Goal: Task Accomplishment & Management: Use online tool/utility

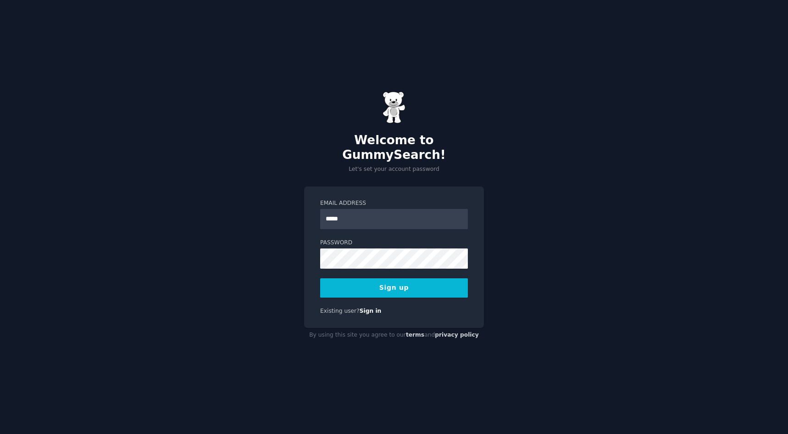
type input "**********"
click at [320, 278] on button "Sign up" at bounding box center [394, 287] width 148 height 19
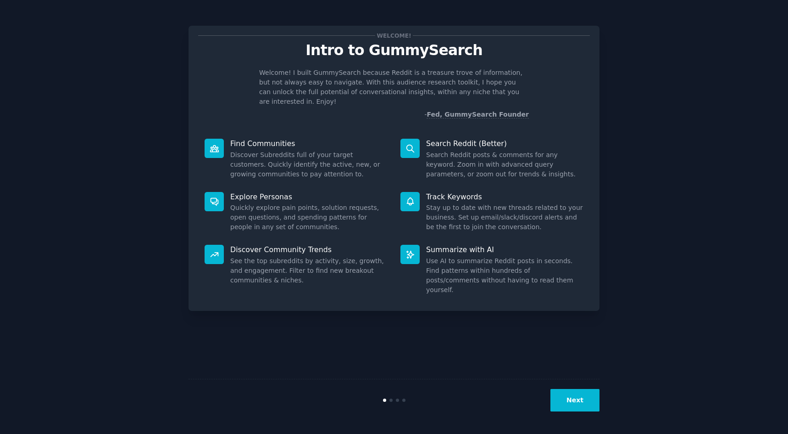
click at [588, 404] on button "Next" at bounding box center [575, 400] width 49 height 22
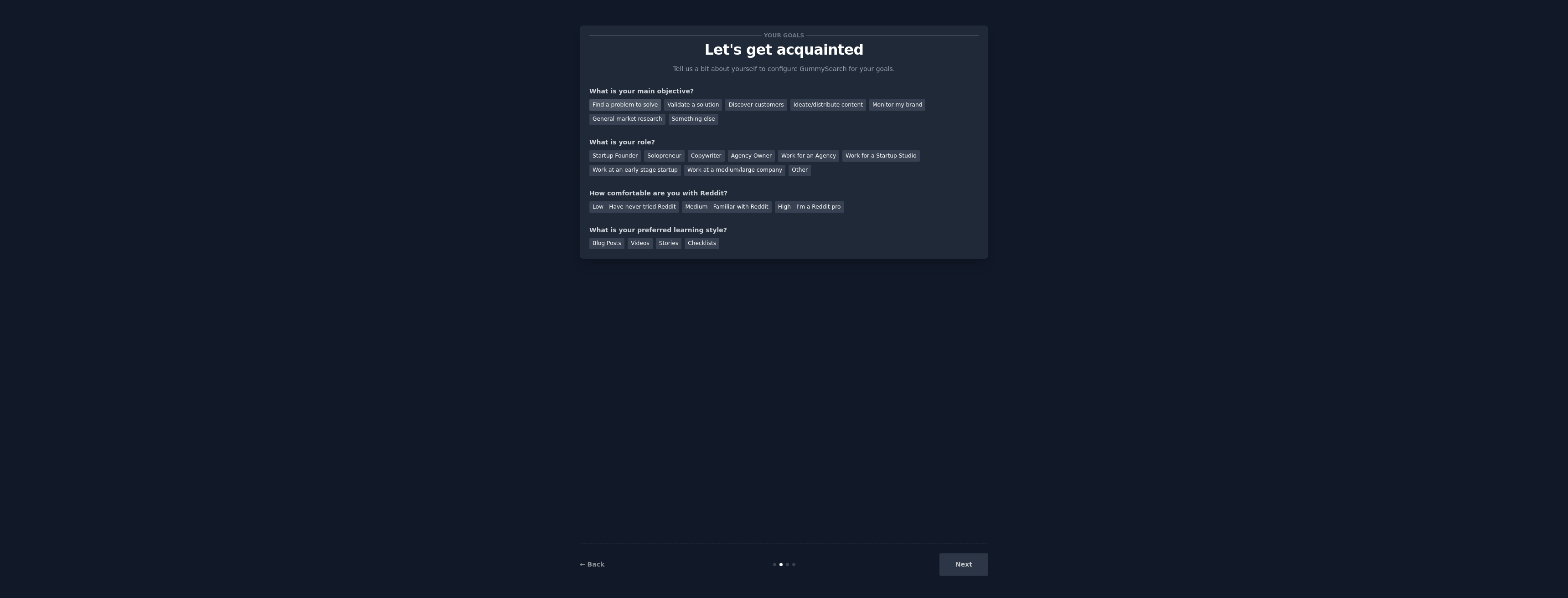
click at [641, 109] on div "Find a problem to solve" at bounding box center [625, 104] width 72 height 11
click at [706, 104] on div "Validate a solution" at bounding box center [693, 104] width 58 height 11
click at [642, 101] on div "Find a problem to solve" at bounding box center [625, 104] width 72 height 11
click at [673, 154] on div "Solopreneur" at bounding box center [664, 155] width 40 height 11
click at [688, 209] on div "Medium - Familiar with Reddit" at bounding box center [726, 207] width 89 height 11
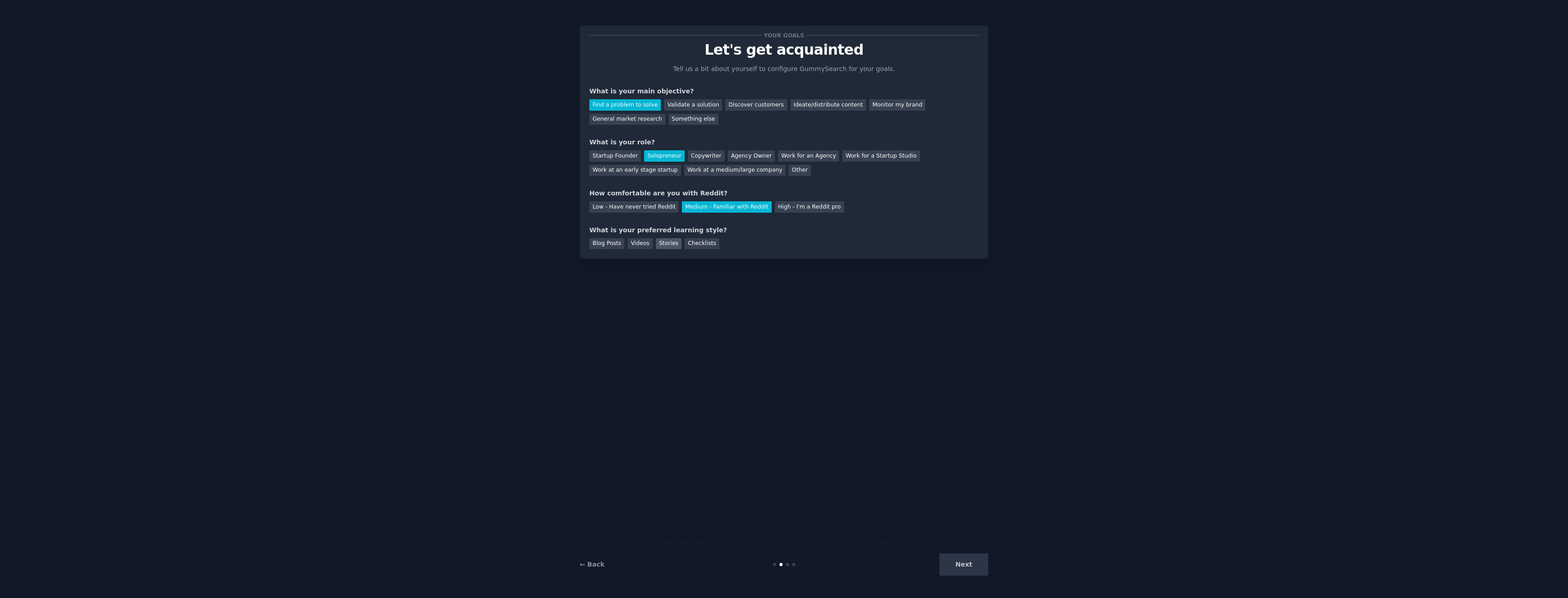
click at [656, 242] on div "Stories" at bounding box center [669, 243] width 26 height 11
click at [783, 430] on button "Next" at bounding box center [964, 564] width 49 height 22
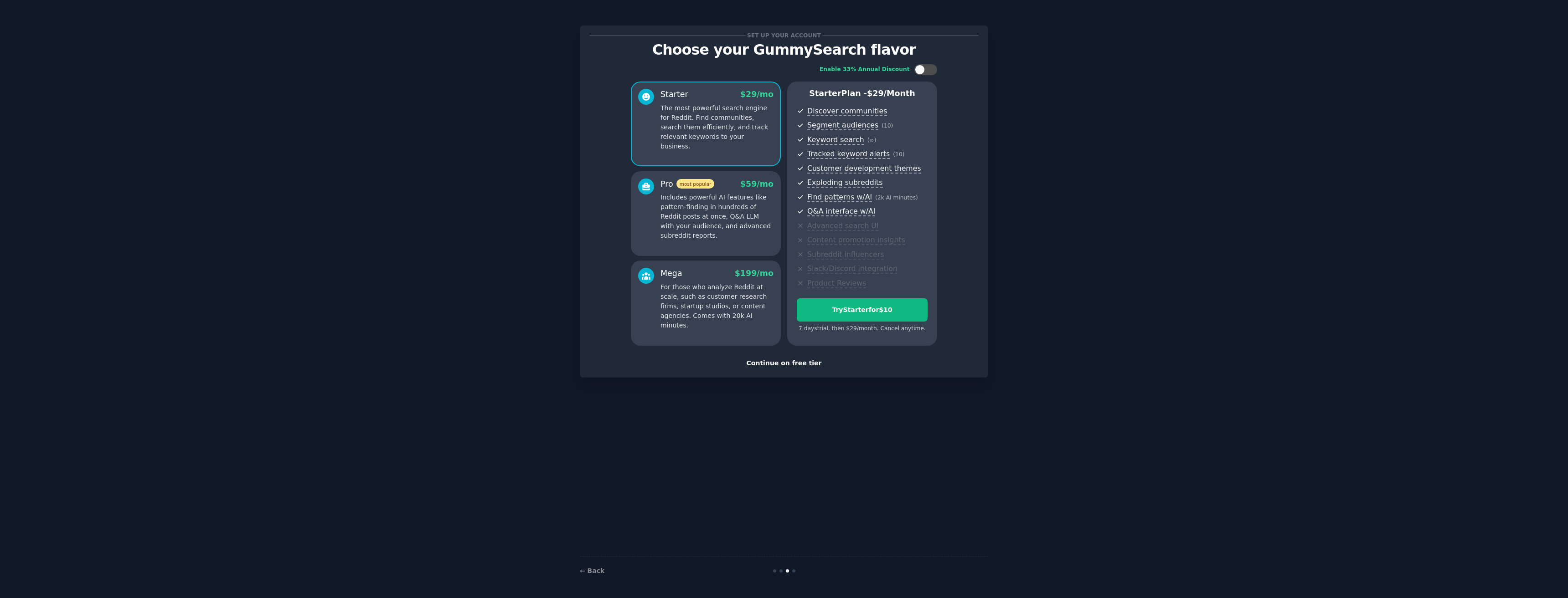
click at [698, 216] on p "Includes powerful AI features like pattern-finding in hundreds of Reddit posts …" at bounding box center [717, 217] width 113 height 48
click at [708, 124] on p "The most powerful search engine for Reddit. Find communities, search them effic…" at bounding box center [717, 127] width 113 height 48
click at [762, 361] on div "Continue on free tier" at bounding box center [784, 364] width 390 height 10
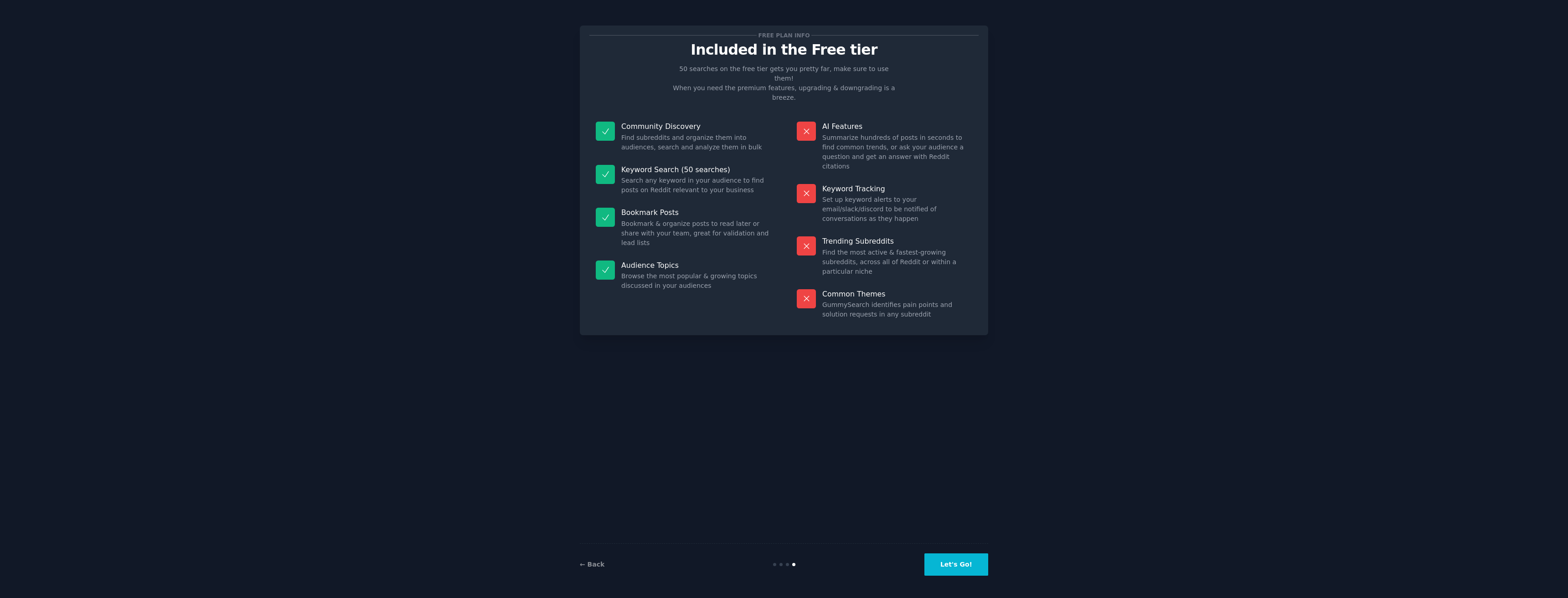
click at [783, 430] on button "Let's Go!" at bounding box center [956, 564] width 64 height 22
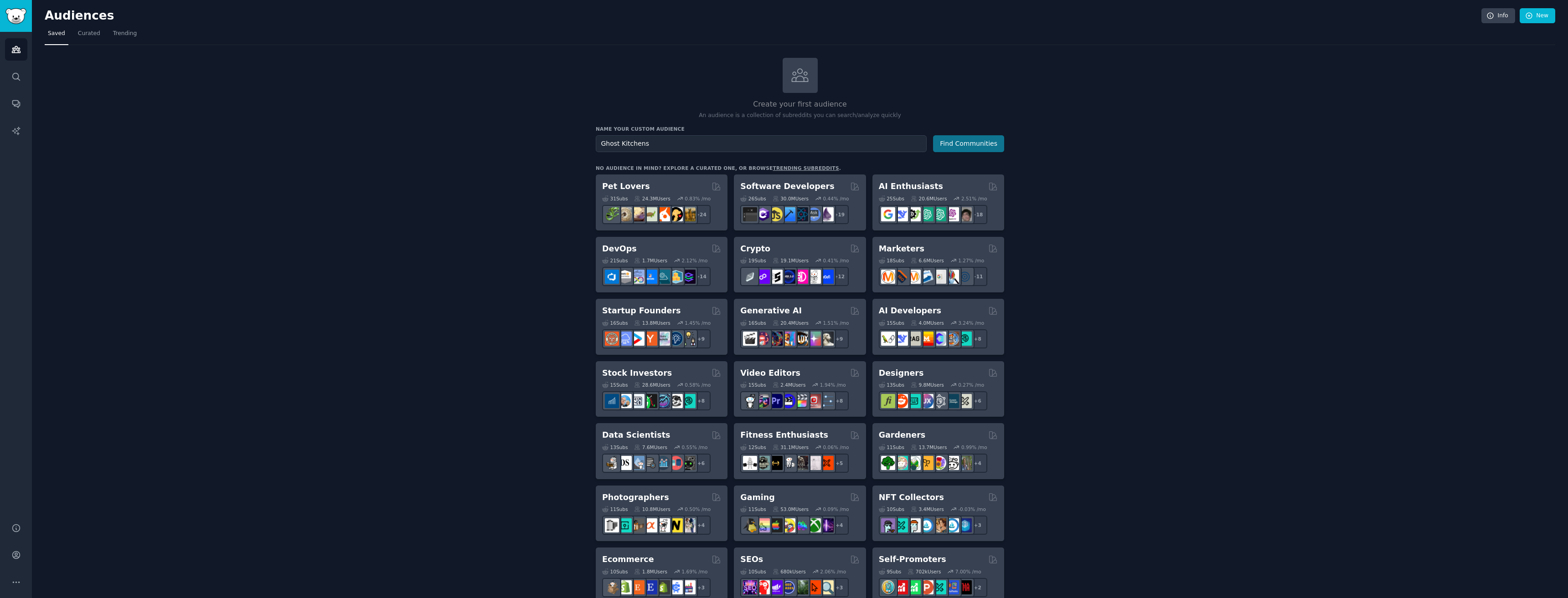
type input "Ghost Kitchens"
click at [783, 149] on button "Find Communities" at bounding box center [969, 143] width 72 height 17
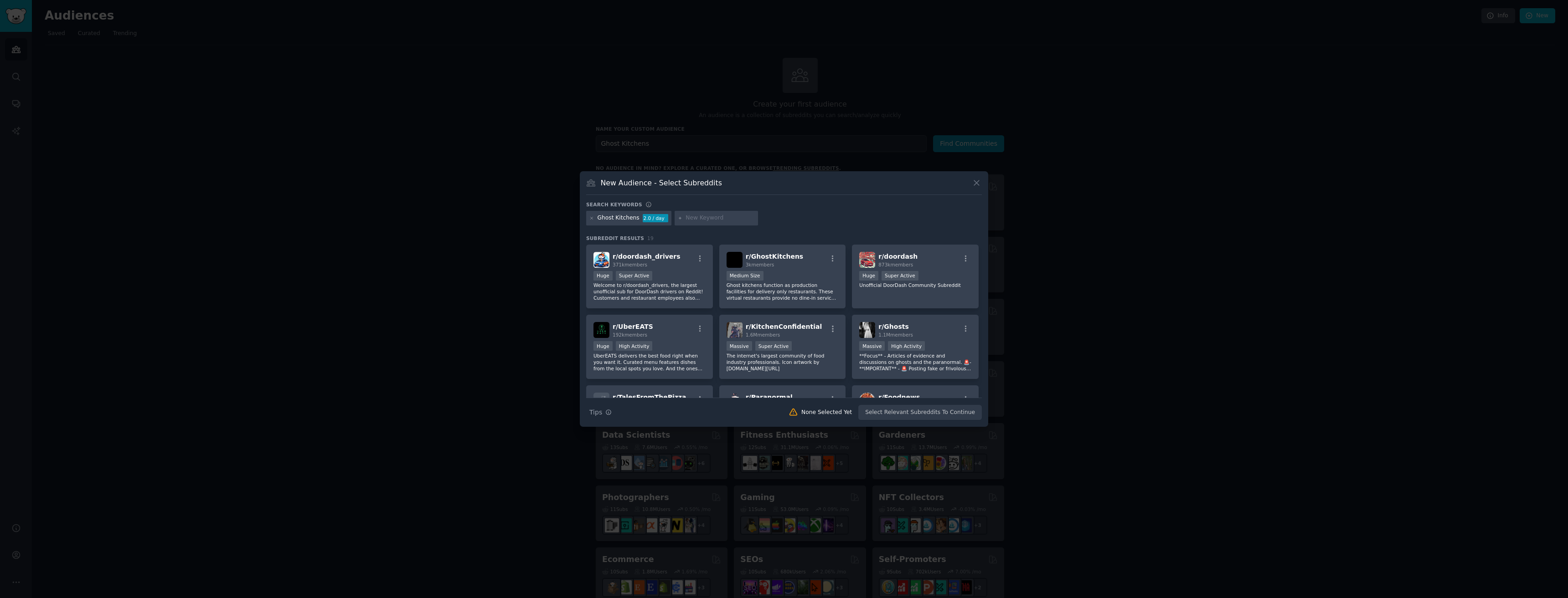
click at [698, 217] on input "text" at bounding box center [720, 219] width 70 height 8
type input "kitchen for rent"
click at [775, 225] on div "Ghost Kitchens 1.8 / day kitchen for rent 1.5 / mo" at bounding box center [784, 220] width 395 height 18
click at [780, 221] on input "text" at bounding box center [810, 219] width 70 height 8
type input "commercial kitchen"
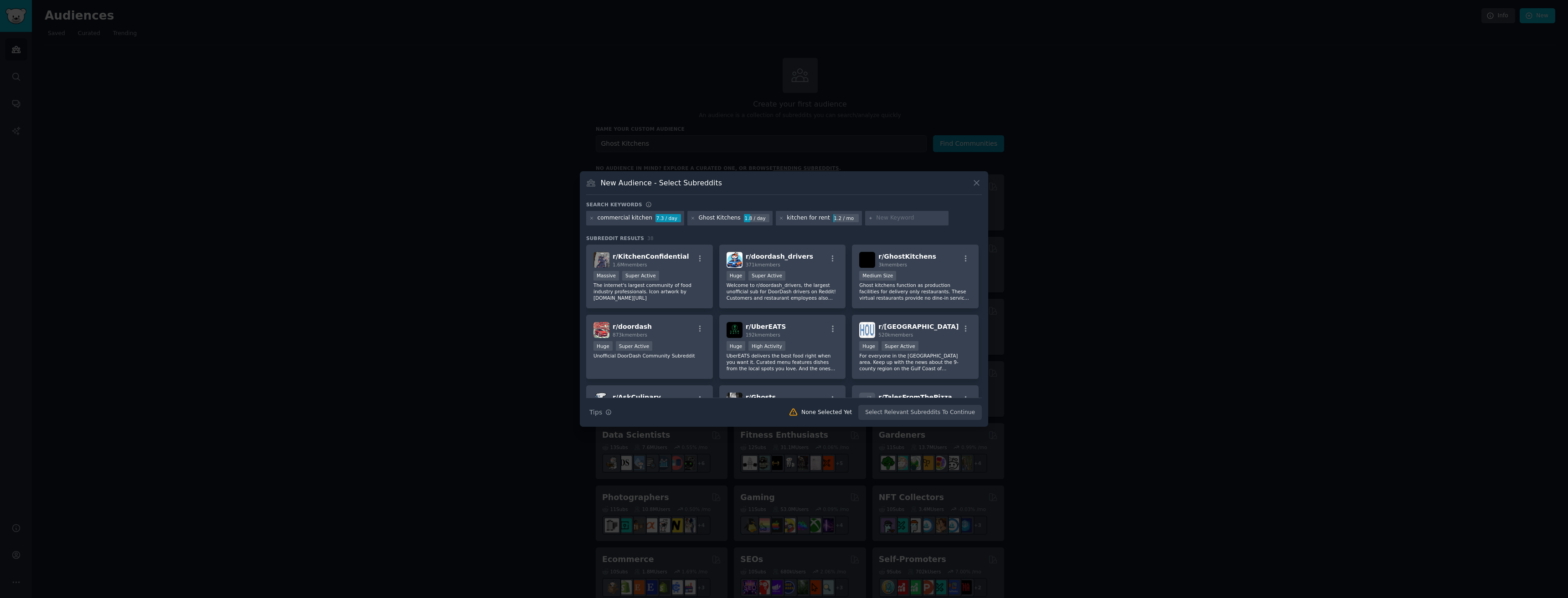
click at [783, 221] on input "text" at bounding box center [911, 219] width 70 height 8
type input "kitchen rental"
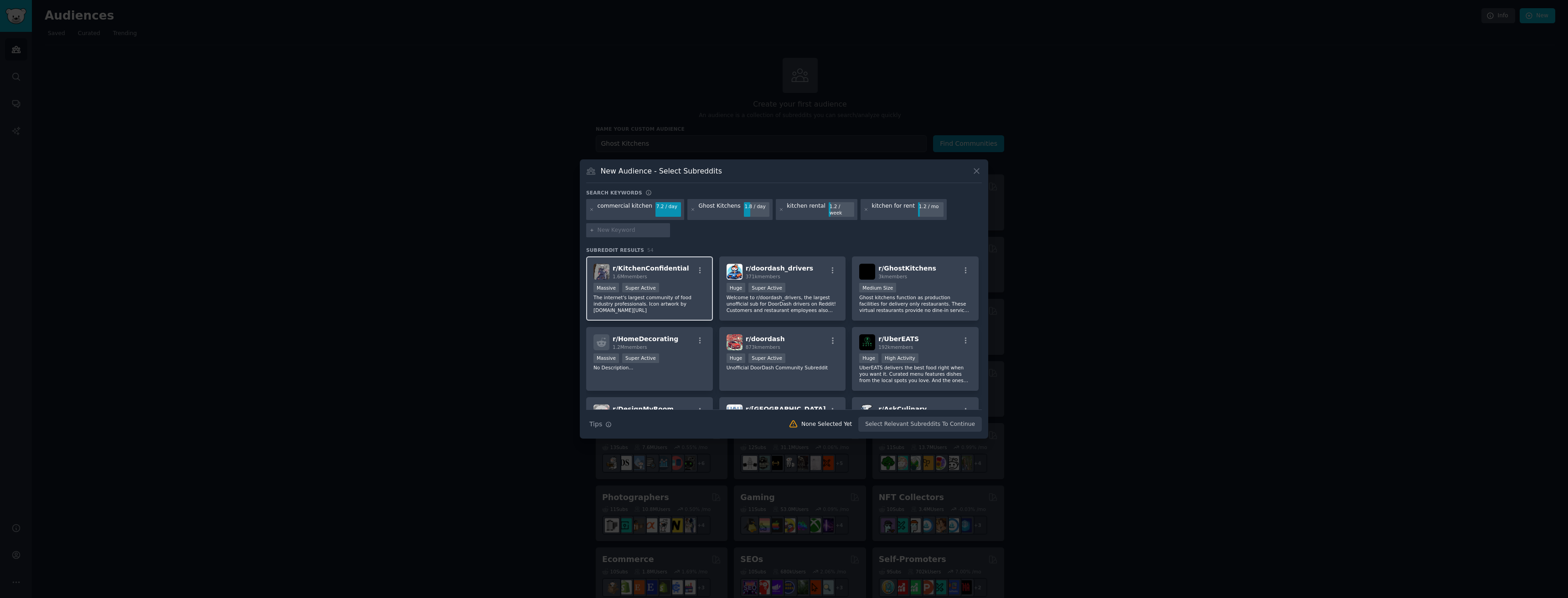
click at [697, 300] on p "The internet's largest community of food industry professionals. Icon artwork b…" at bounding box center [649, 303] width 112 height 19
click at [783, 298] on p "Ghost kitchens function as production facilities for delivery only restaurants.…" at bounding box center [915, 303] width 112 height 19
click at [674, 289] on div "Massive Super Active" at bounding box center [649, 288] width 112 height 11
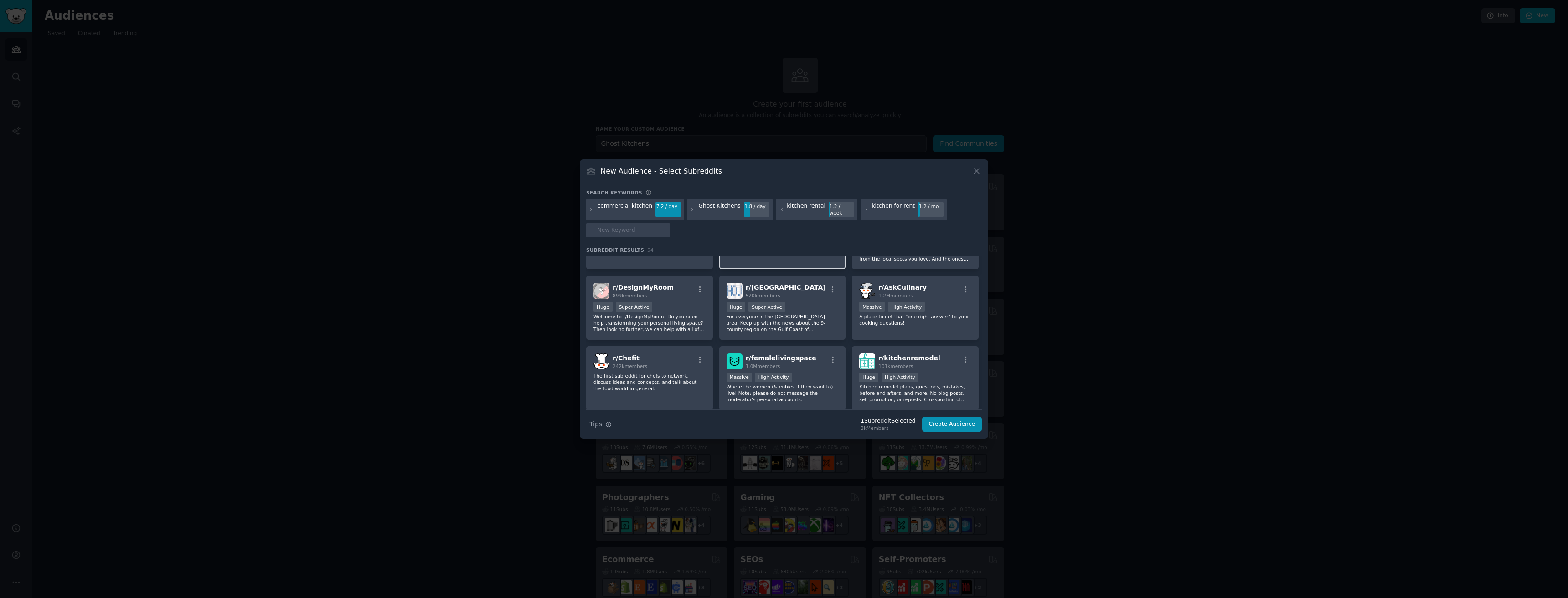
scroll to position [137, 0]
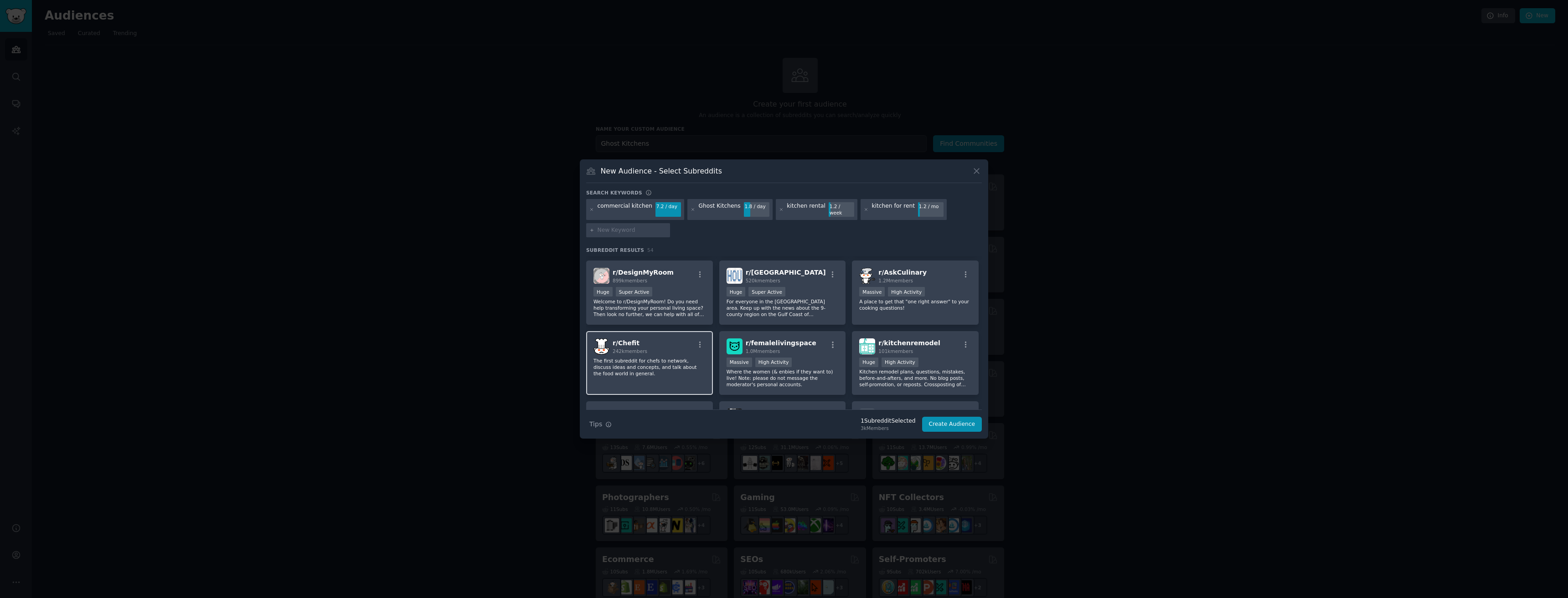
click at [645, 374] on div "r/ Chefit 242k members The first subreddit for chefs to network, discuss ideas …" at bounding box center [650, 364] width 127 height 65
click at [783, 369] on p "Kitchen remodel plans, questions, mistakes, before-and-afters, and more. No blo…" at bounding box center [915, 377] width 112 height 19
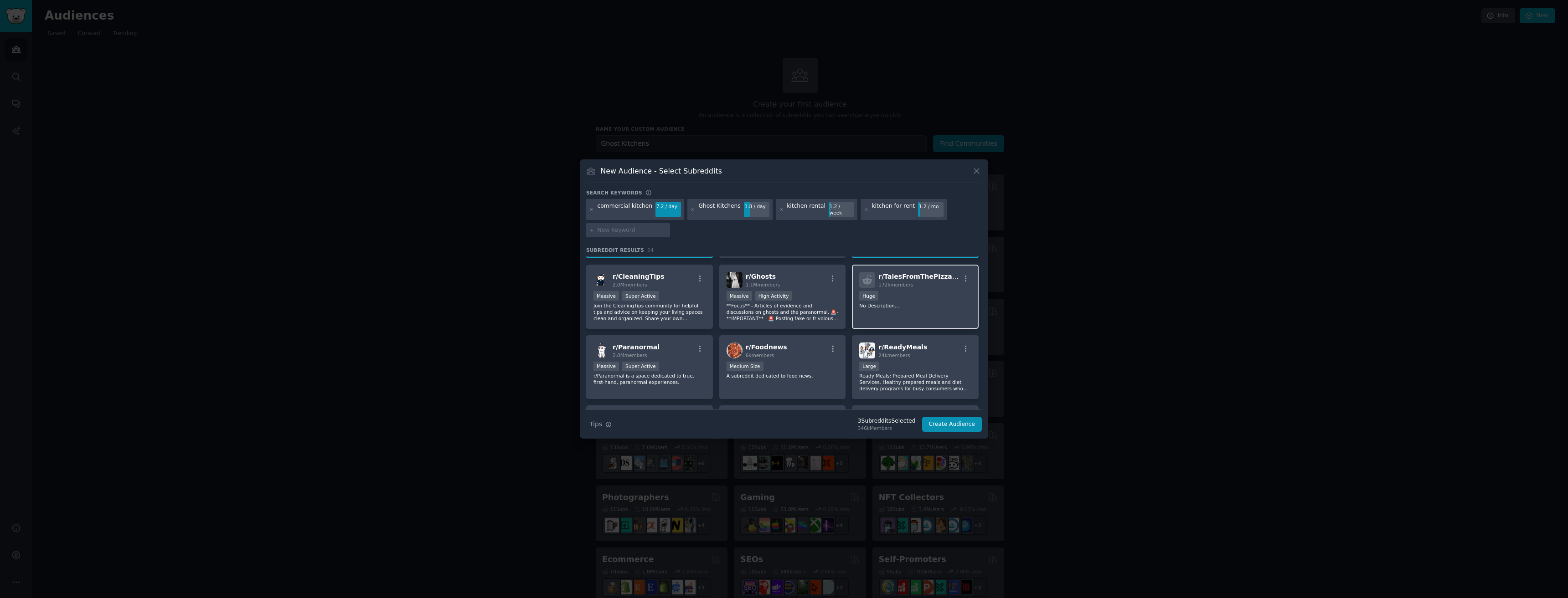
scroll to position [319, 0]
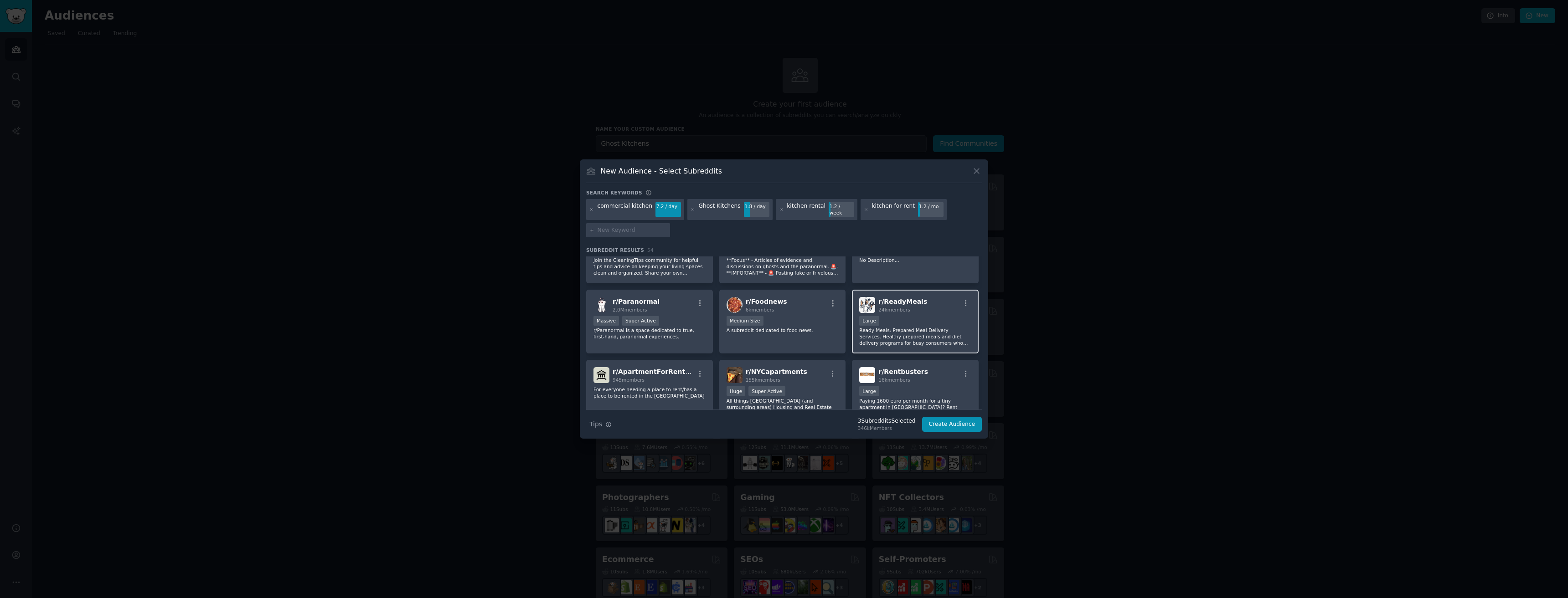
click at [783, 338] on p "Ready Meals: Prepared Meal Delivery Services. Healthy prepared meals and diet d…" at bounding box center [915, 336] width 112 height 19
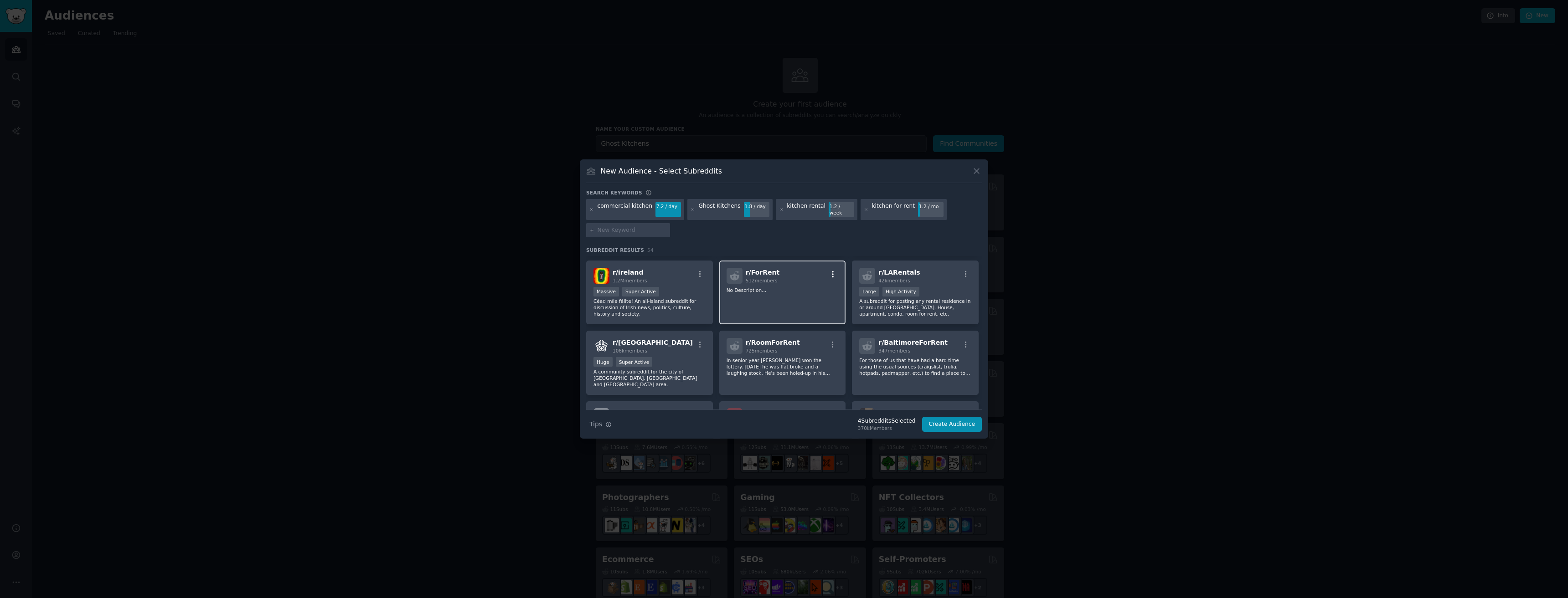
scroll to position [502, 0]
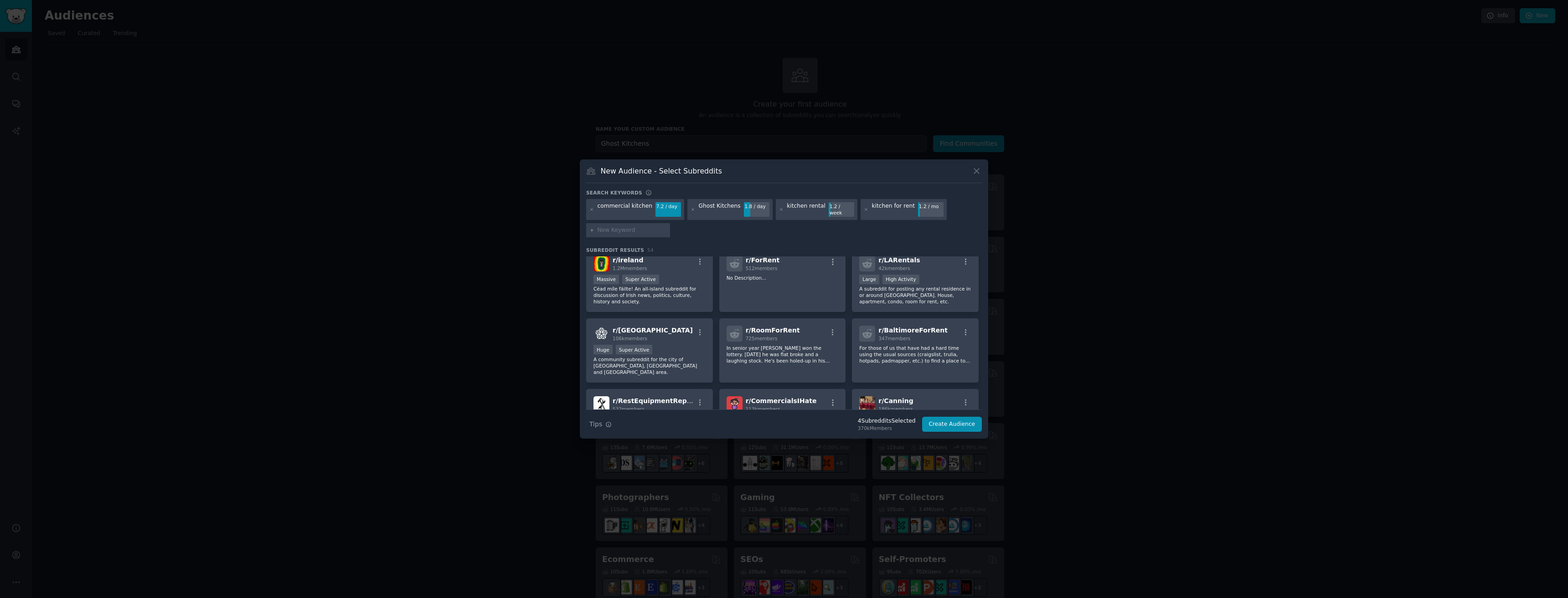
click at [652, 226] on input "text" at bounding box center [632, 230] width 70 height 8
type input "cotton candy machine"
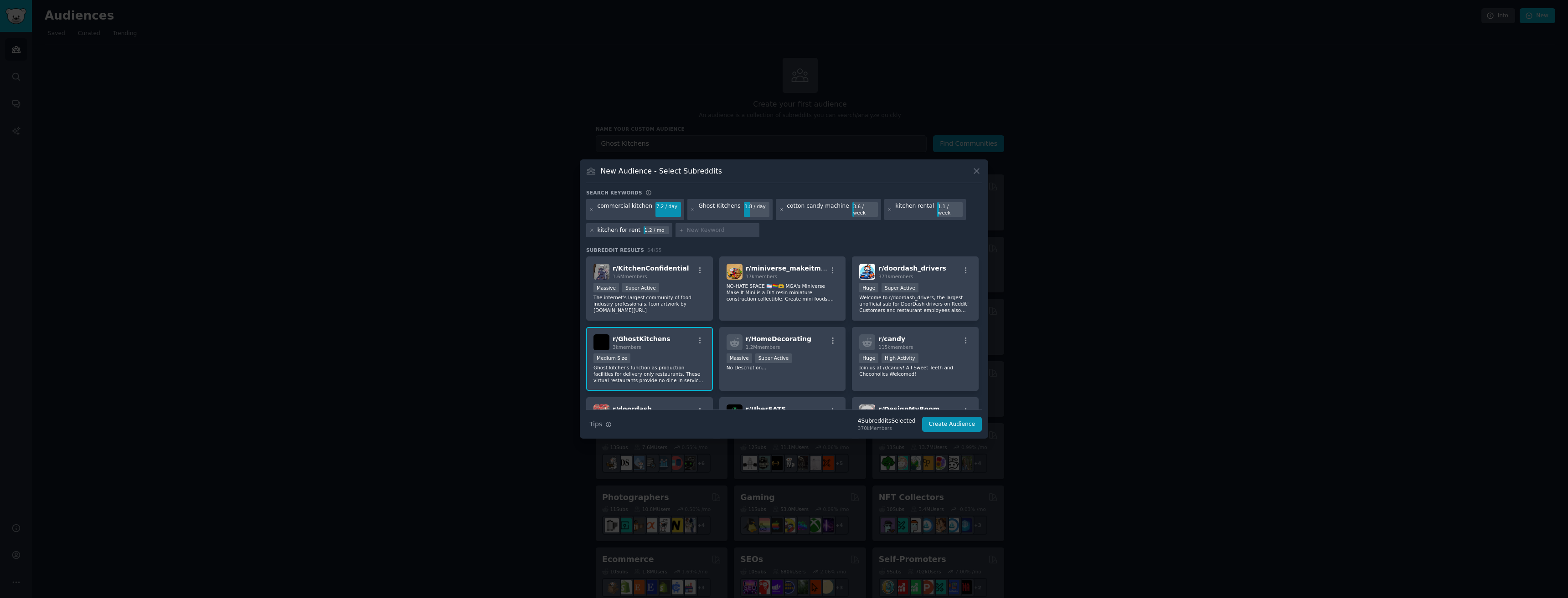
click at [779, 208] on icon at bounding box center [781, 210] width 5 height 5
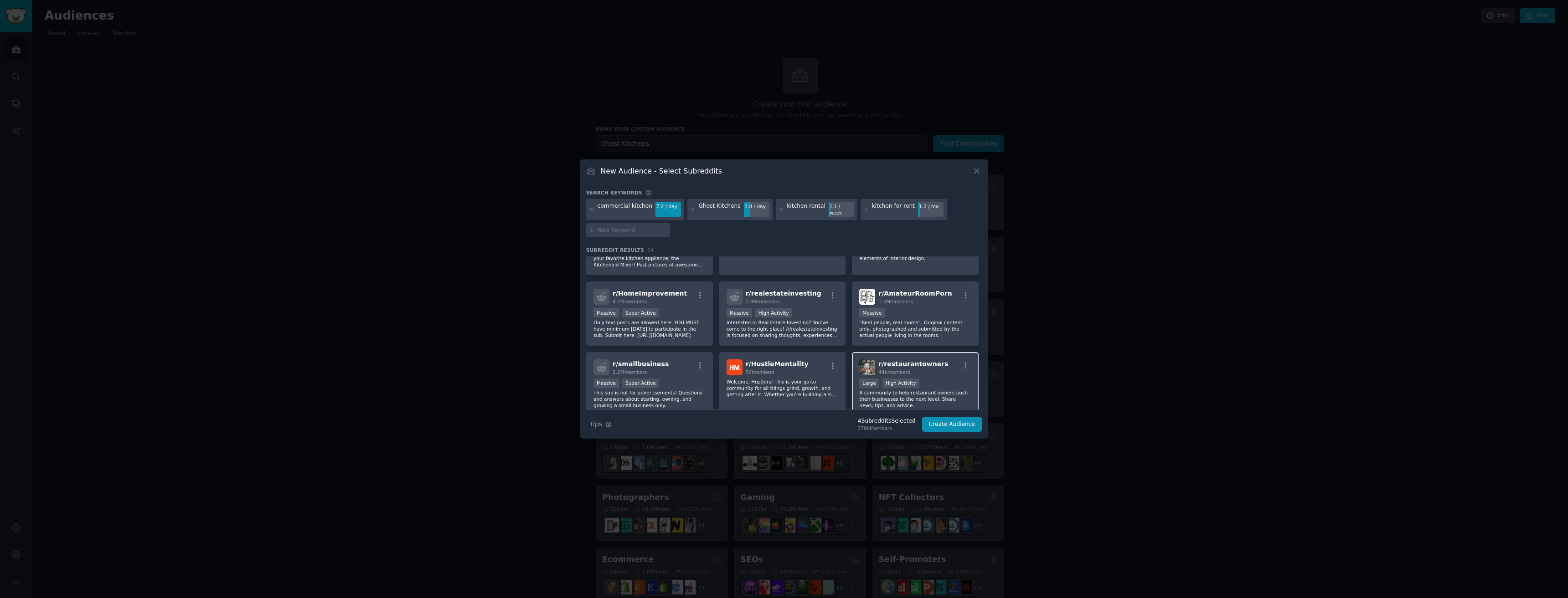
scroll to position [821, 0]
click at [783, 360] on span "r/ restaurantowners" at bounding box center [913, 363] width 70 height 7
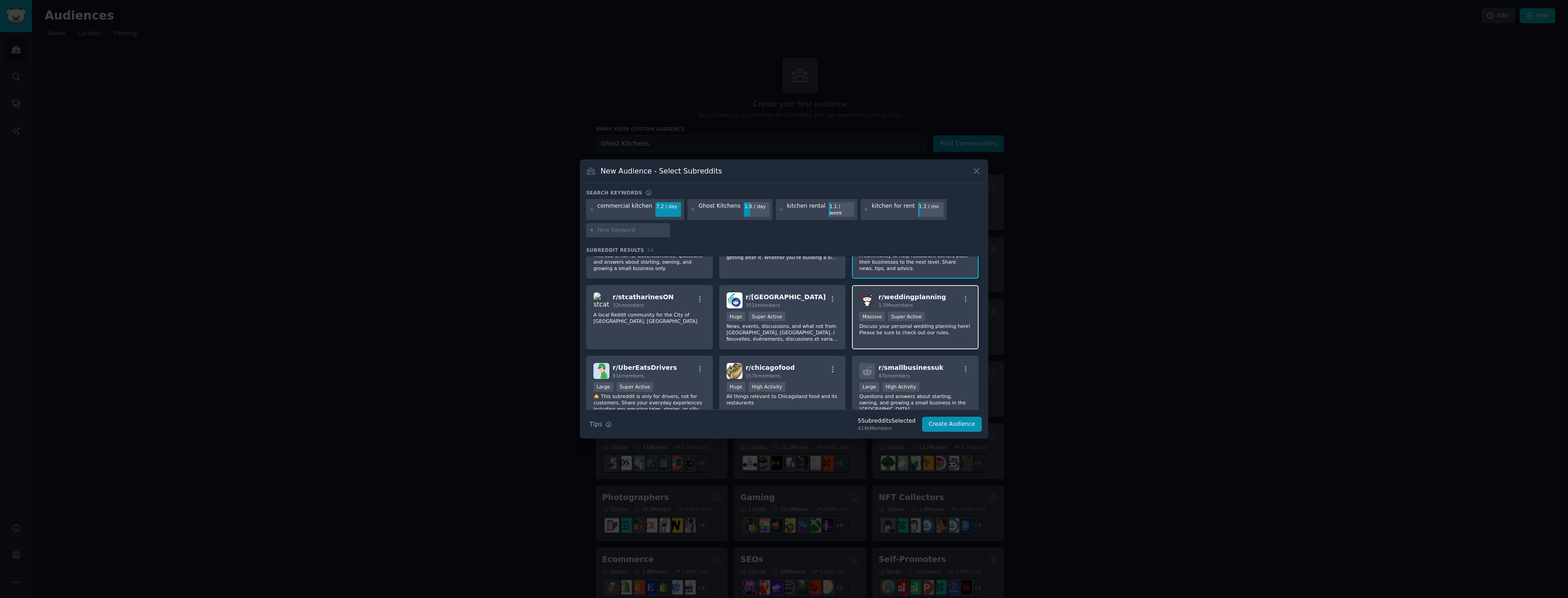
scroll to position [1002, 0]
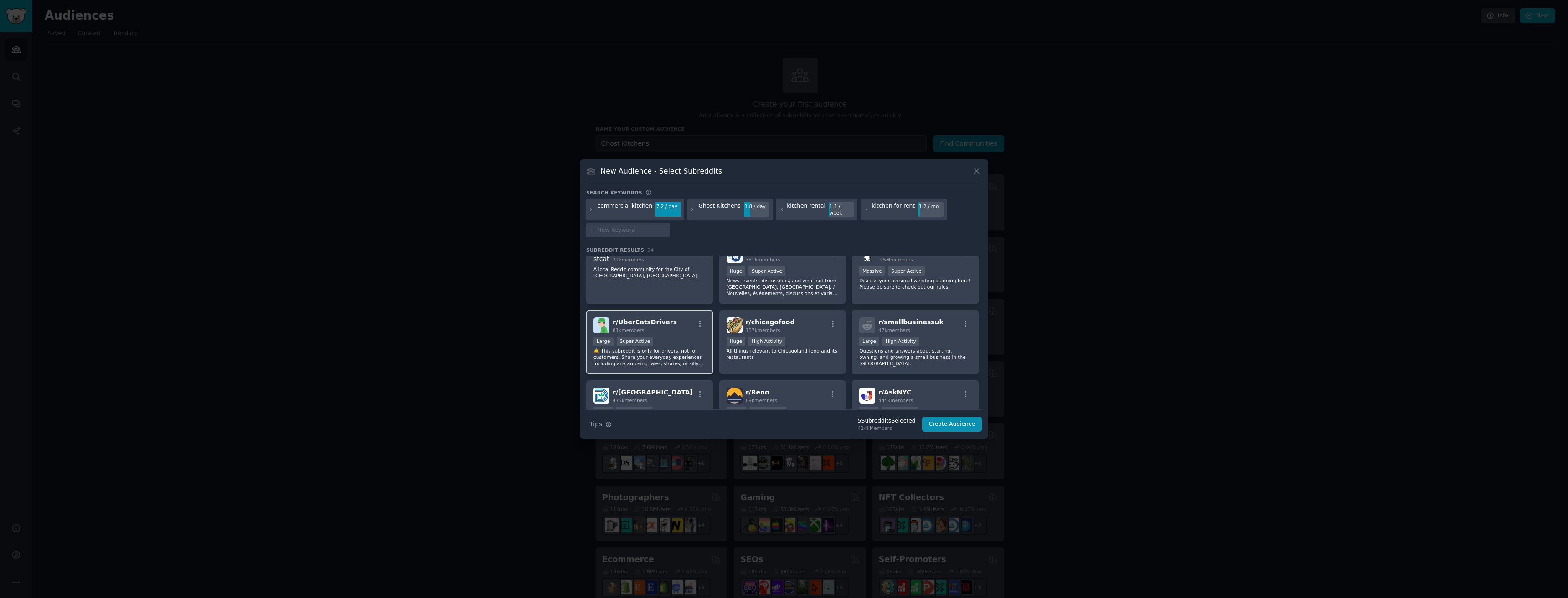
click at [662, 337] on div "Large Super Active" at bounding box center [649, 342] width 112 height 11
click at [783, 337] on div ">= 80th percentile for submissions / day Huge High Activity" at bounding box center [782, 342] width 112 height 11
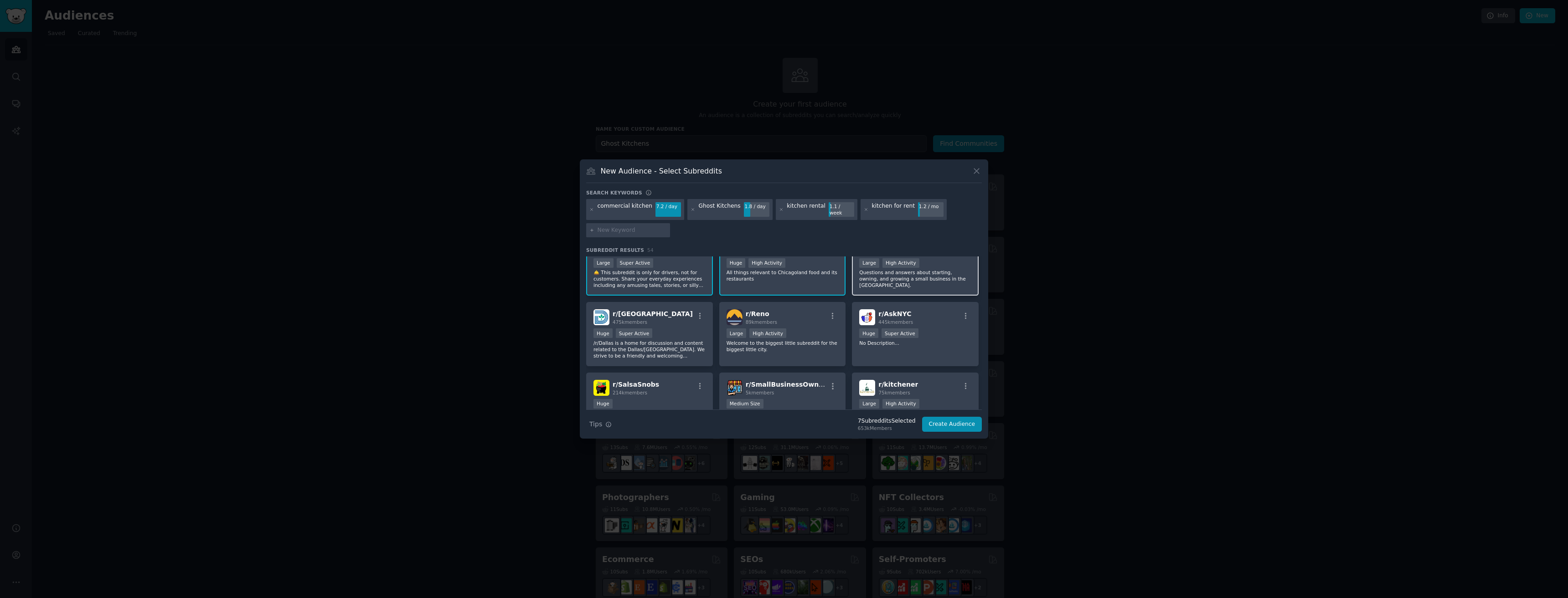
scroll to position [1094, 0]
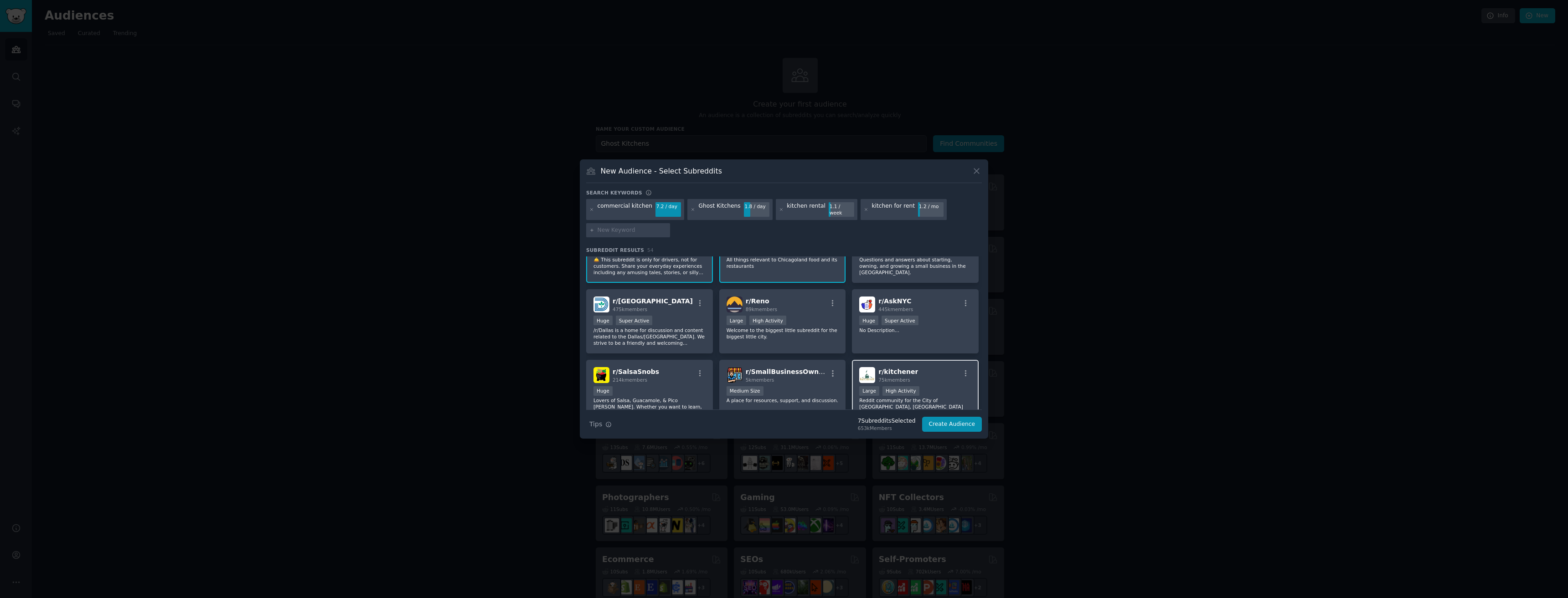
click at [783, 376] on div "r/ kitchener 75k members Large High Activity Reddit community for the City of […" at bounding box center [916, 391] width 127 height 65
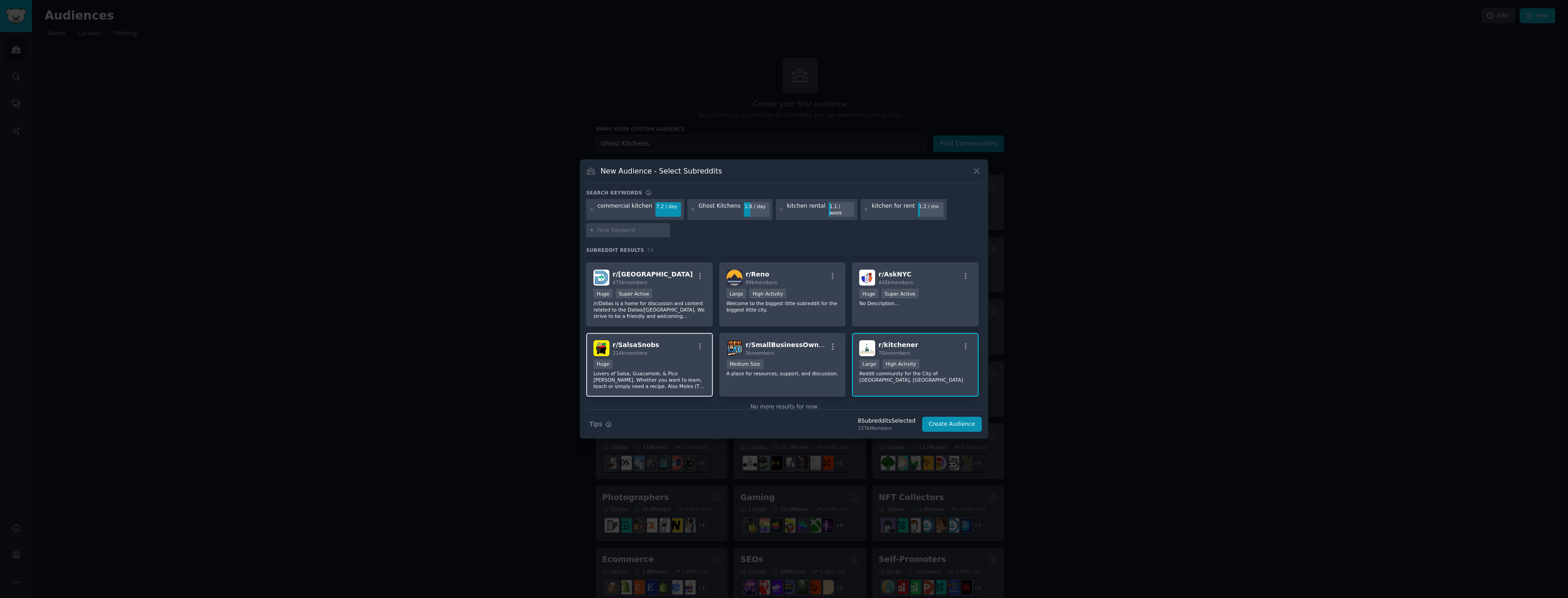
scroll to position [1133, 0]
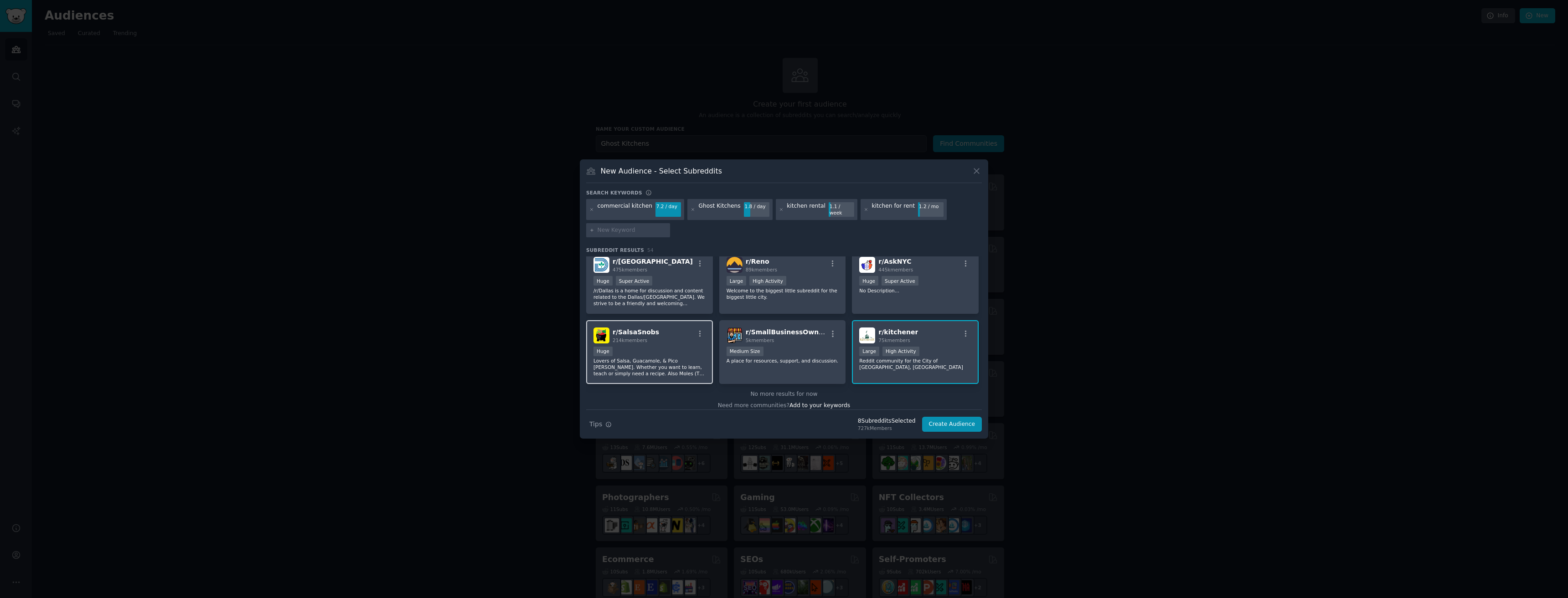
click at [689, 358] on p "Lovers of Salsa, Guacamole, & Pico [PERSON_NAME]. Whether you want to learn, te…" at bounding box center [649, 367] width 112 height 19
click at [783, 417] on button "Create Audience" at bounding box center [952, 425] width 61 height 16
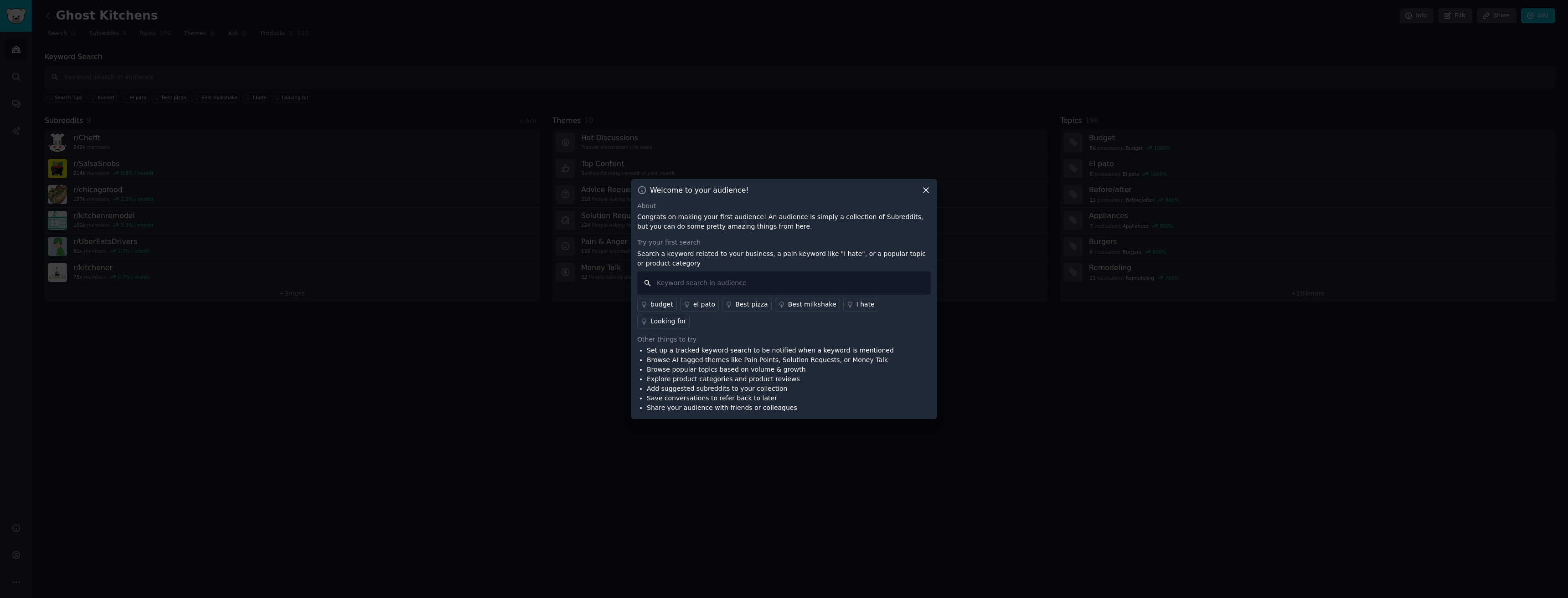
click at [777, 294] on input "text" at bounding box center [783, 282] width 293 height 23
type input "for rent"
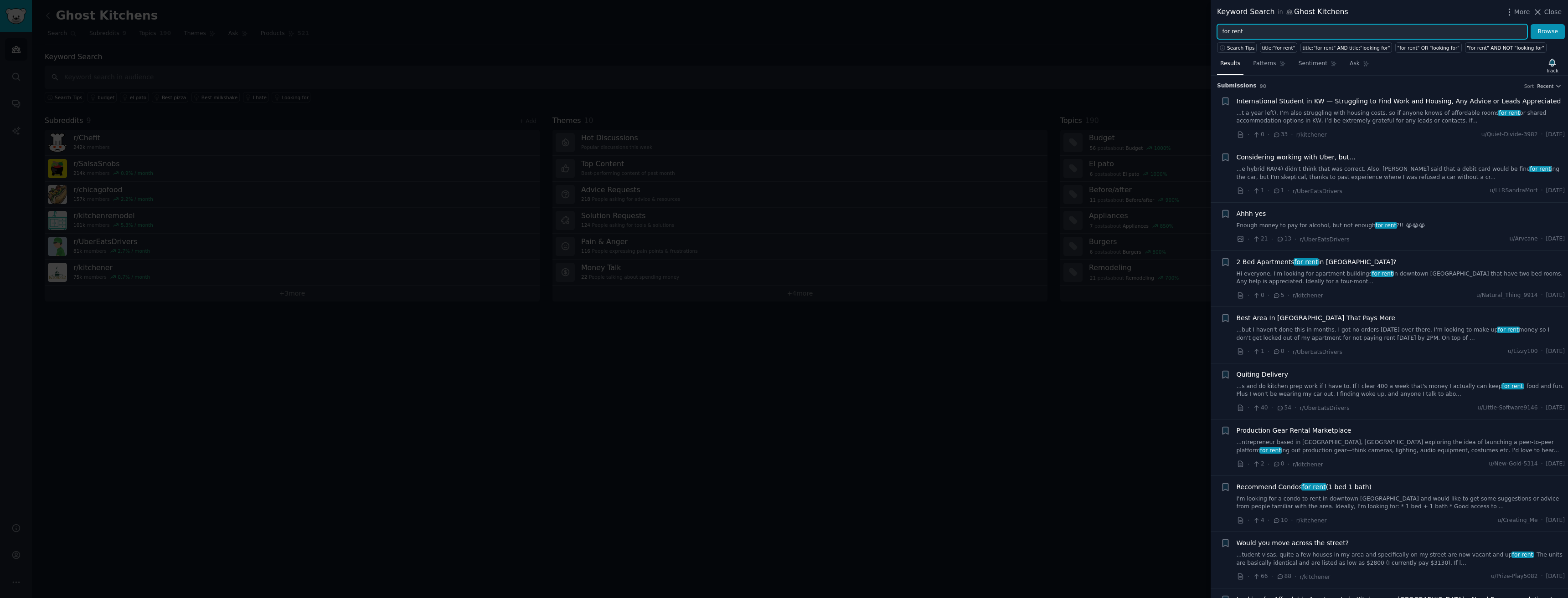
click at [783, 33] on input "for rent" at bounding box center [1372, 32] width 310 height 16
click at [783, 24] on button "Browse" at bounding box center [1548, 32] width 34 height 16
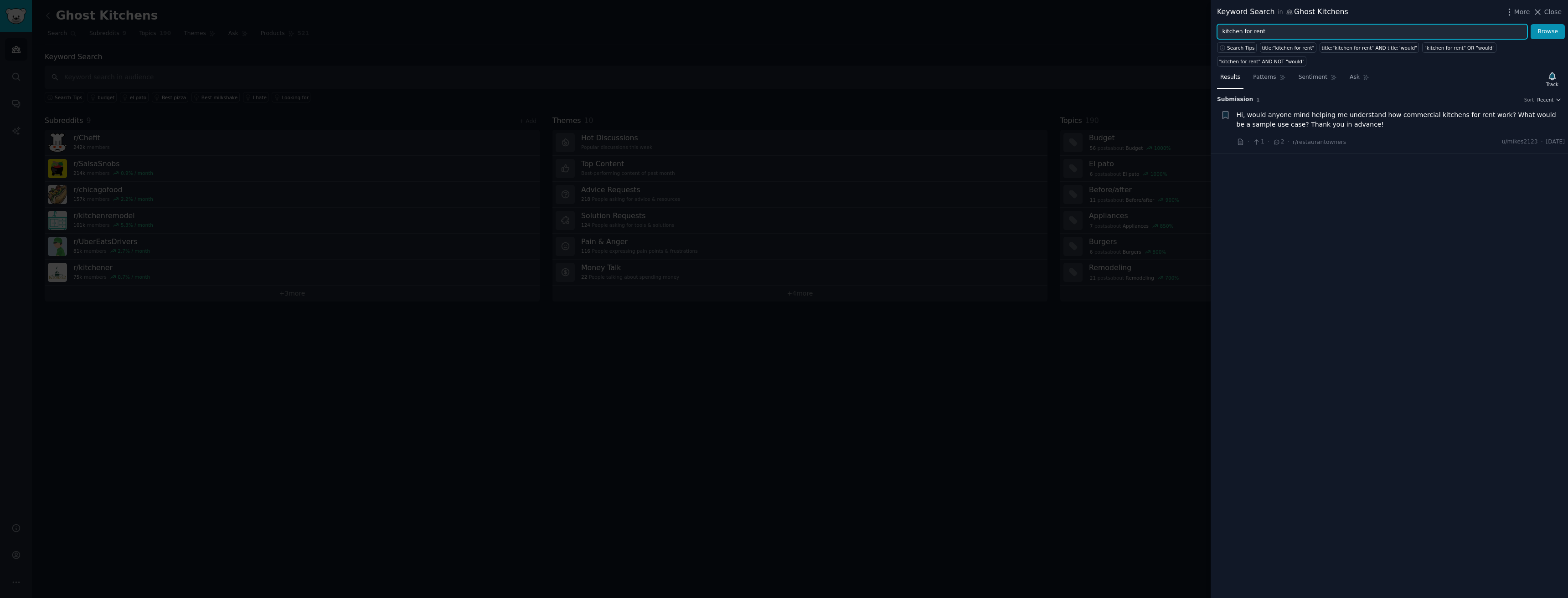
click at [783, 31] on input "kitchen for rent" at bounding box center [1372, 32] width 310 height 16
click at [783, 36] on input "kitchen for rent" at bounding box center [1372, 32] width 310 height 16
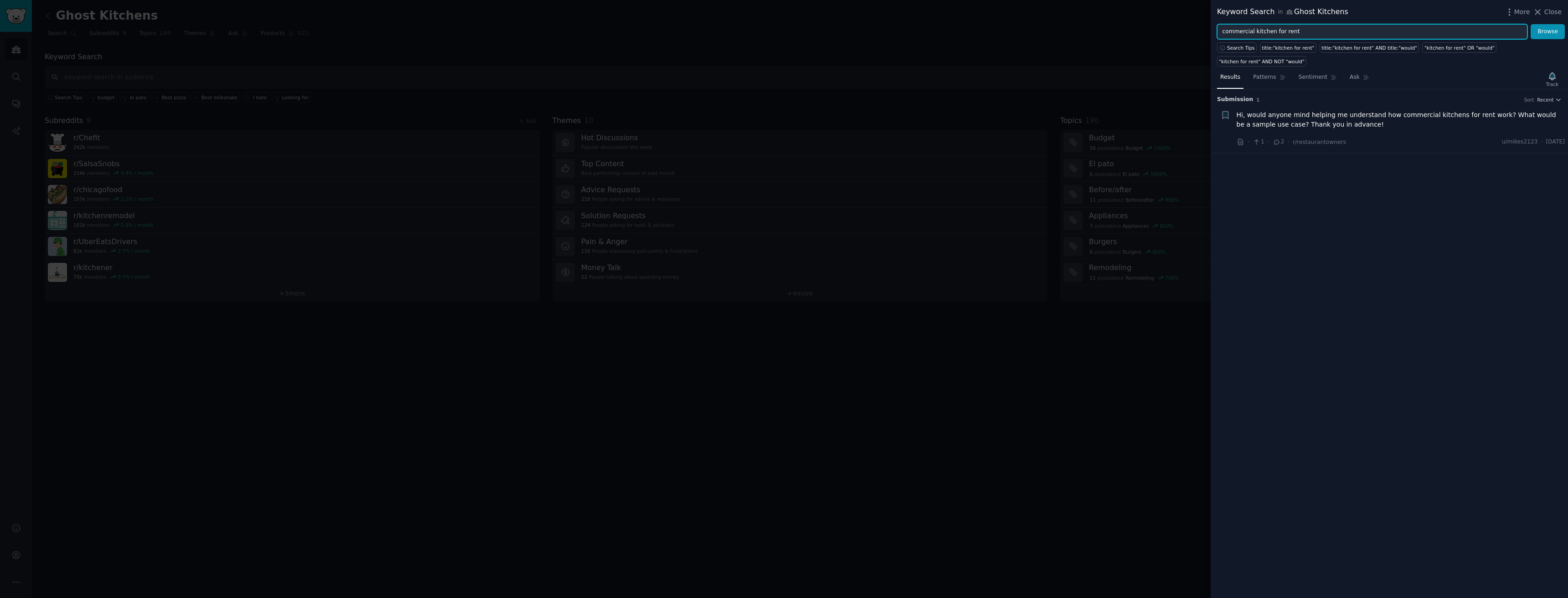
click at [783, 24] on button "Browse" at bounding box center [1548, 32] width 34 height 16
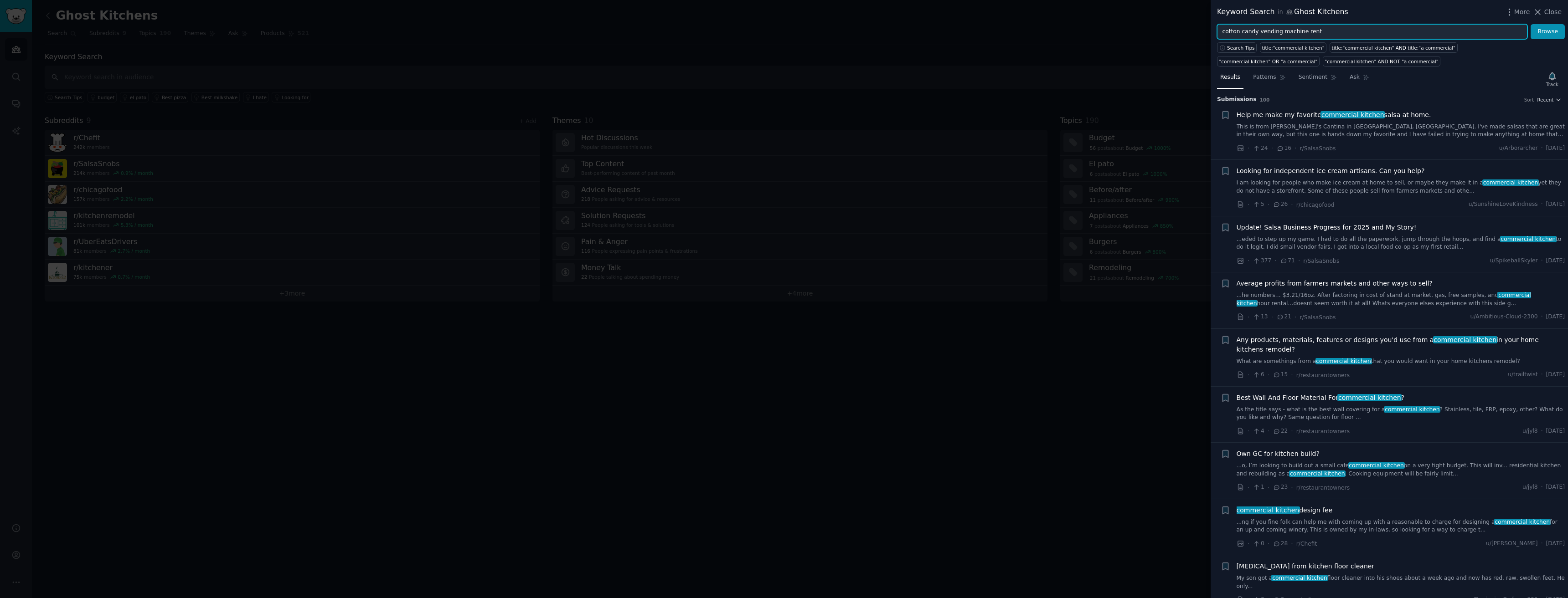
click at [783, 24] on button "Browse" at bounding box center [1548, 32] width 34 height 16
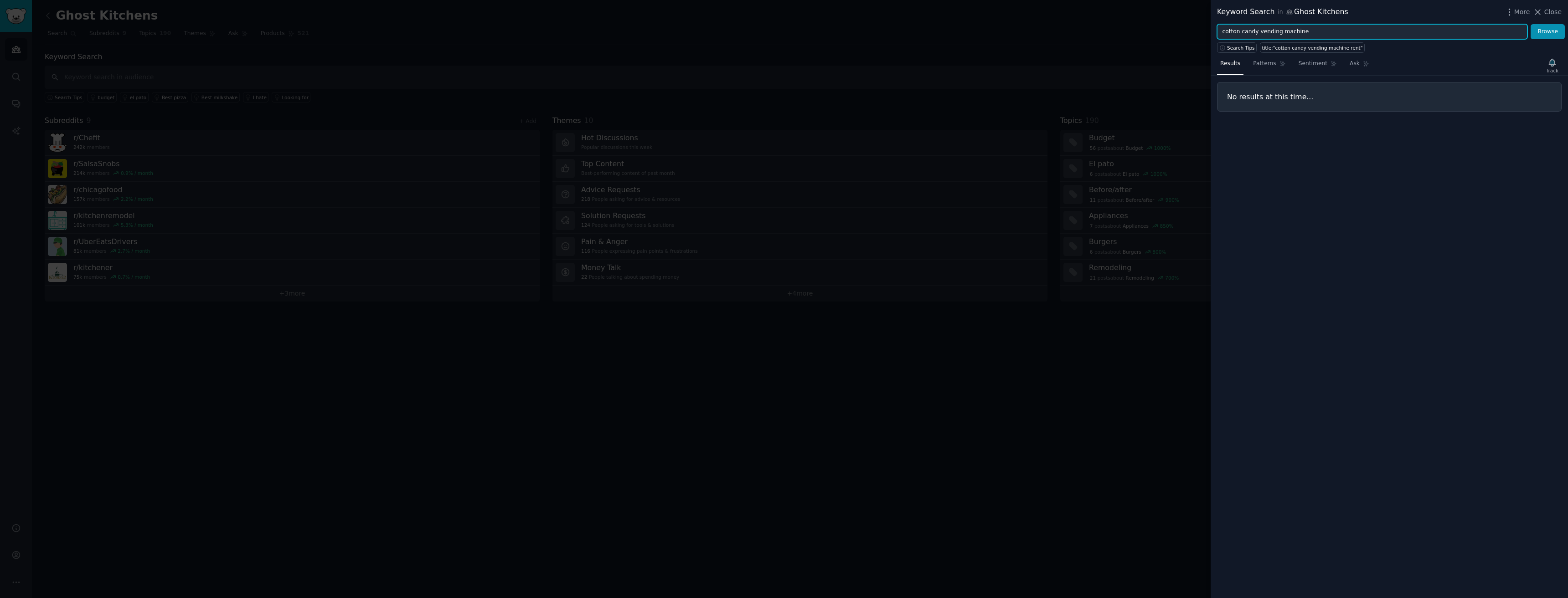
click at [783, 24] on button "Browse" at bounding box center [1548, 32] width 34 height 16
type input "cotton candy vendi"
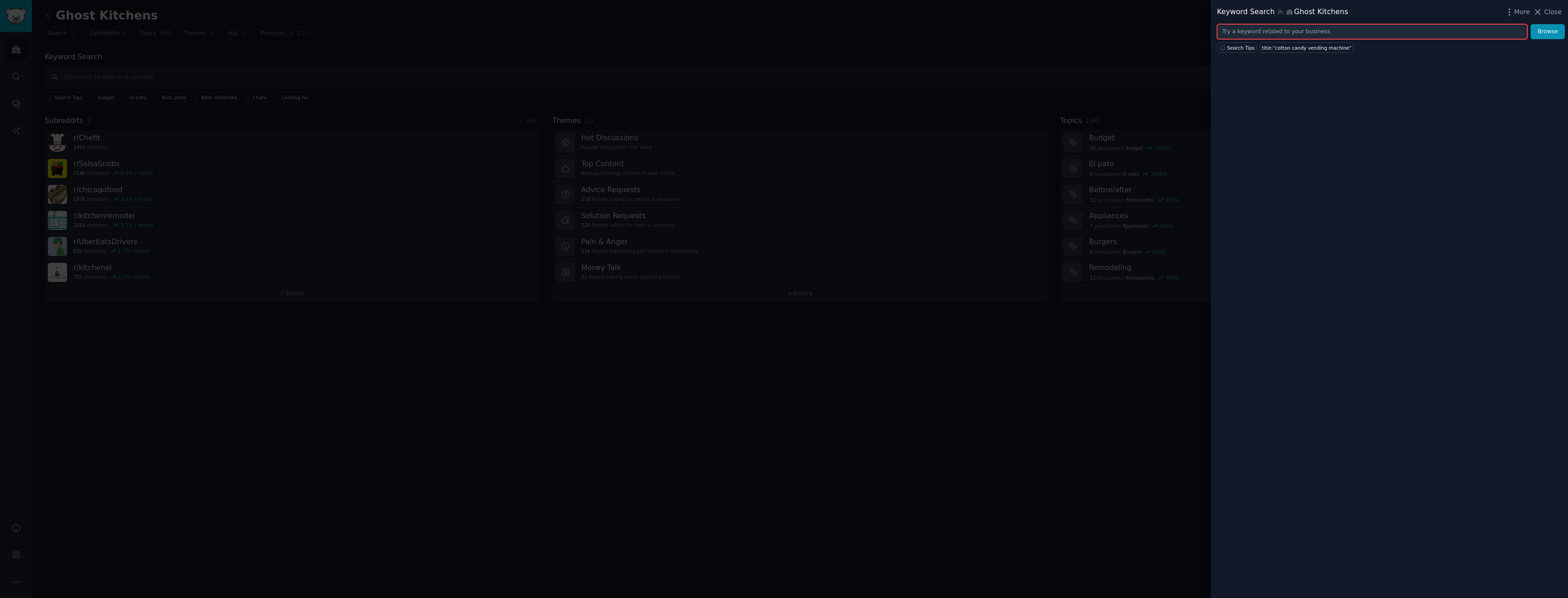
click at [783, 37] on input "text" at bounding box center [1372, 32] width 310 height 16
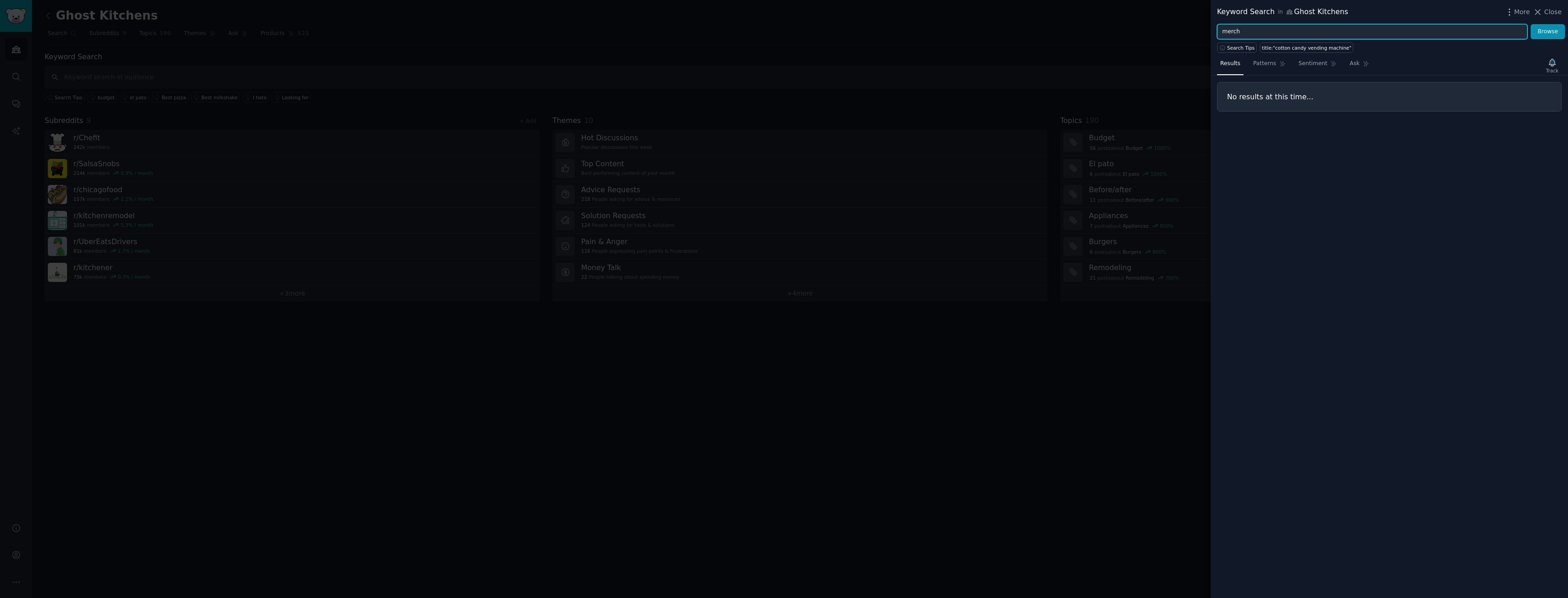
type input "merch"
click at [783, 24] on button "Browse" at bounding box center [1548, 32] width 34 height 16
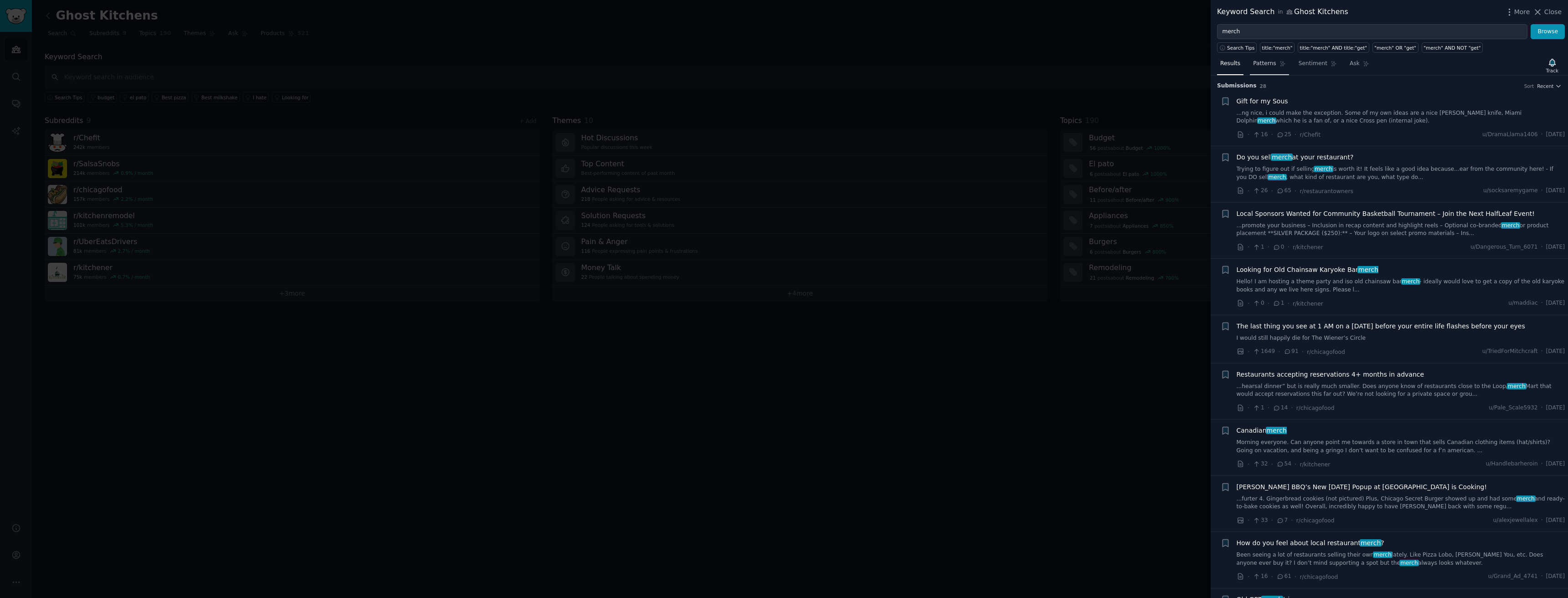
click at [783, 73] on link "Patterns" at bounding box center [1269, 66] width 39 height 19
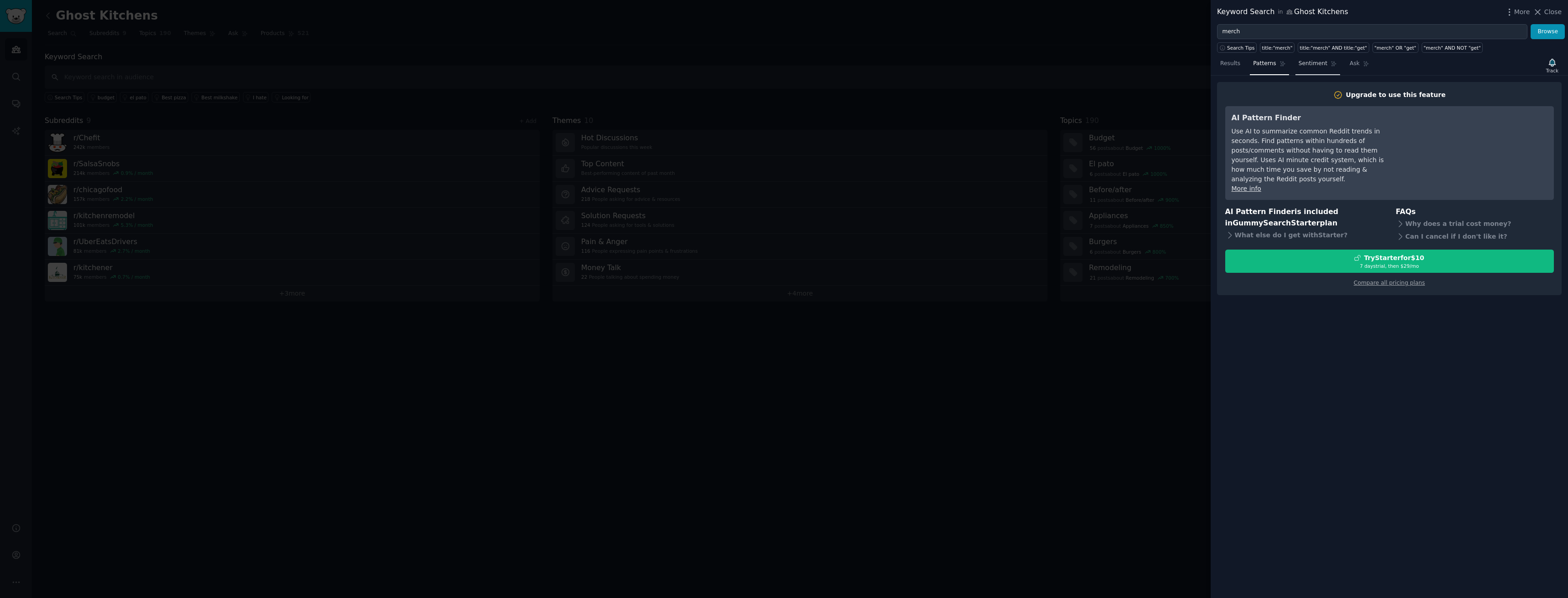
click at [783, 64] on span "Sentiment" at bounding box center [1313, 64] width 29 height 8
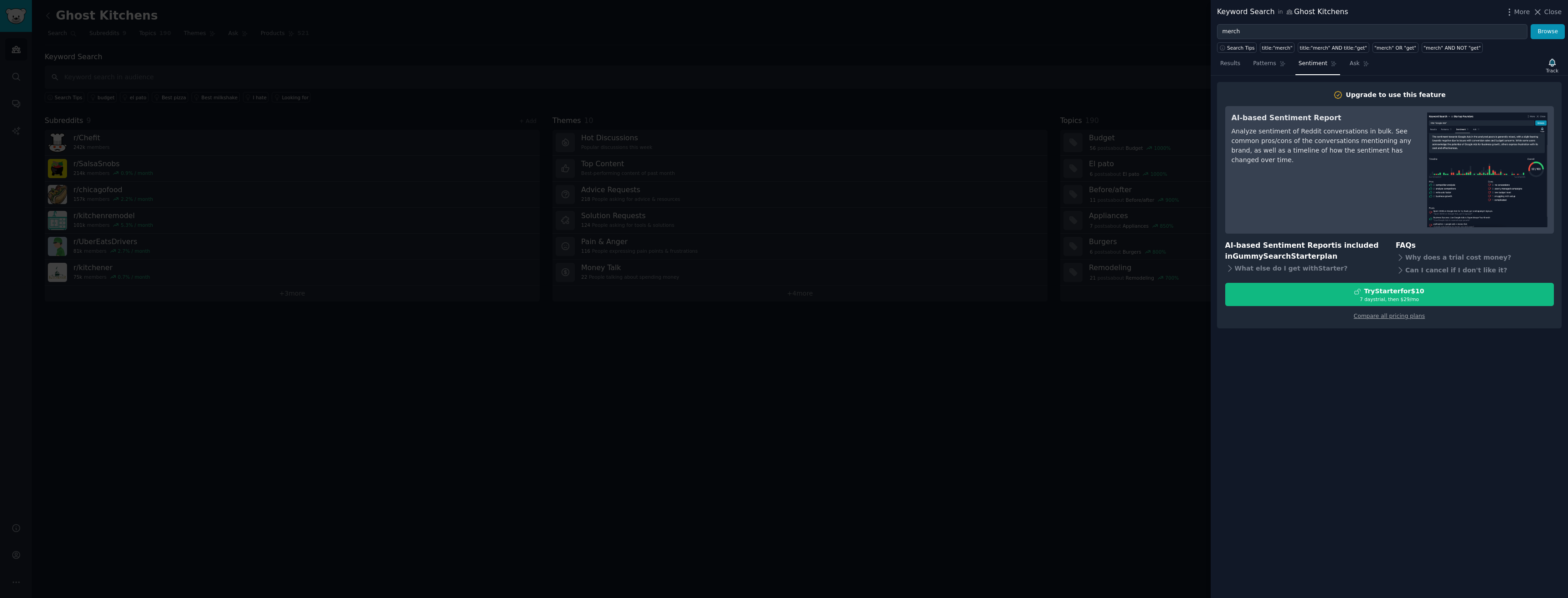
click at [783, 22] on div at bounding box center [784, 299] width 1568 height 598
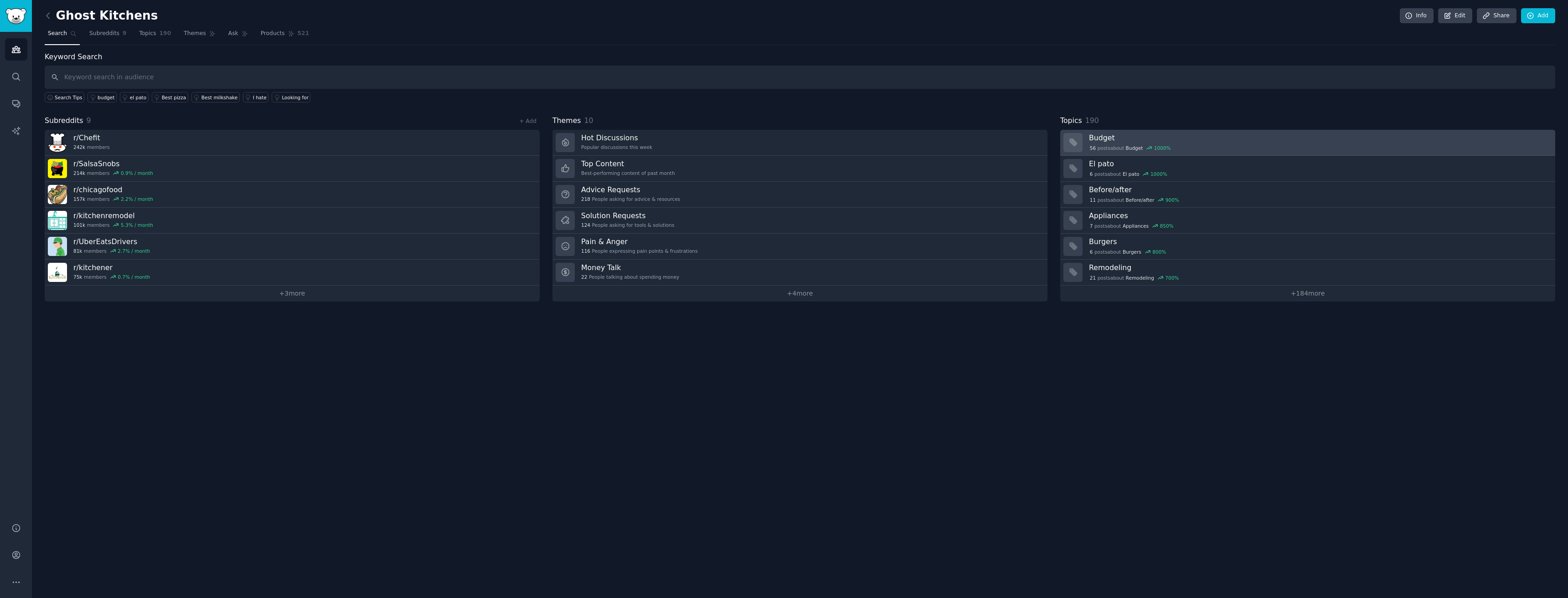
click at [783, 142] on h3 "Budget" at bounding box center [1319, 138] width 460 height 10
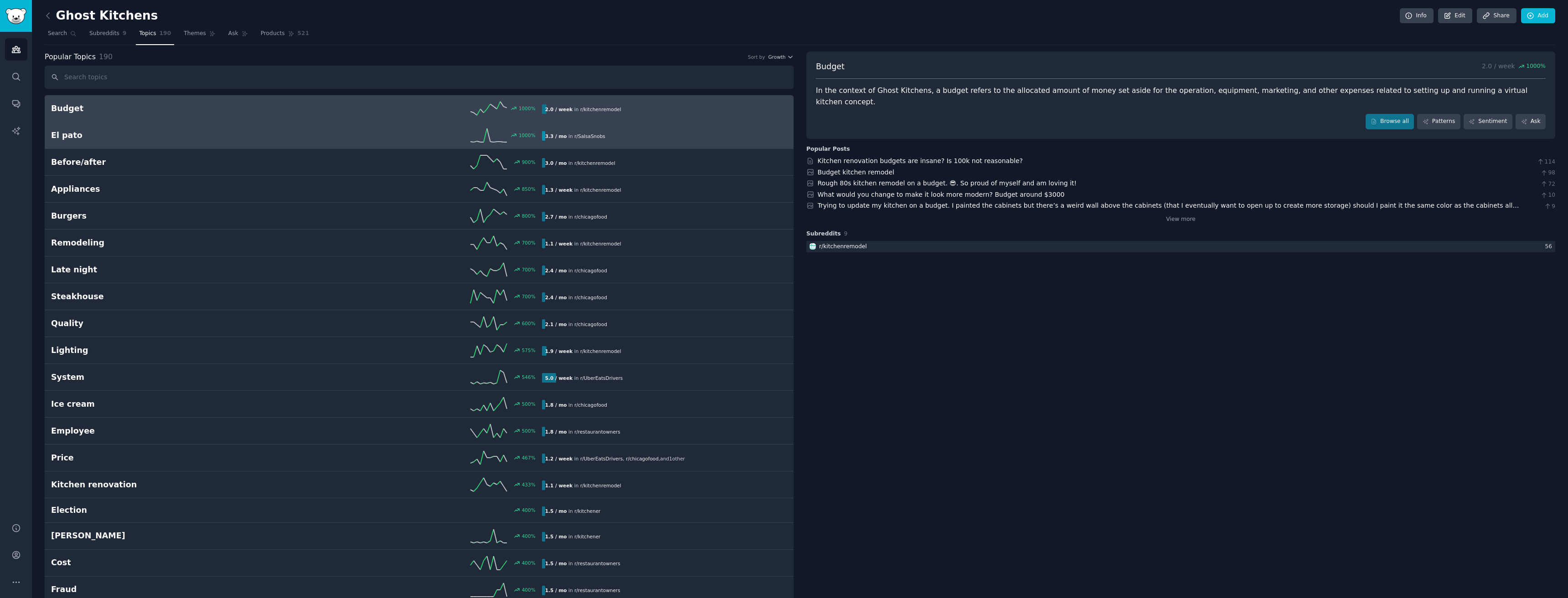
click at [292, 141] on div "El pato 1000 % 3.3 / mo in r/ SalsaSnobs" at bounding box center [418, 135] width 736 height 14
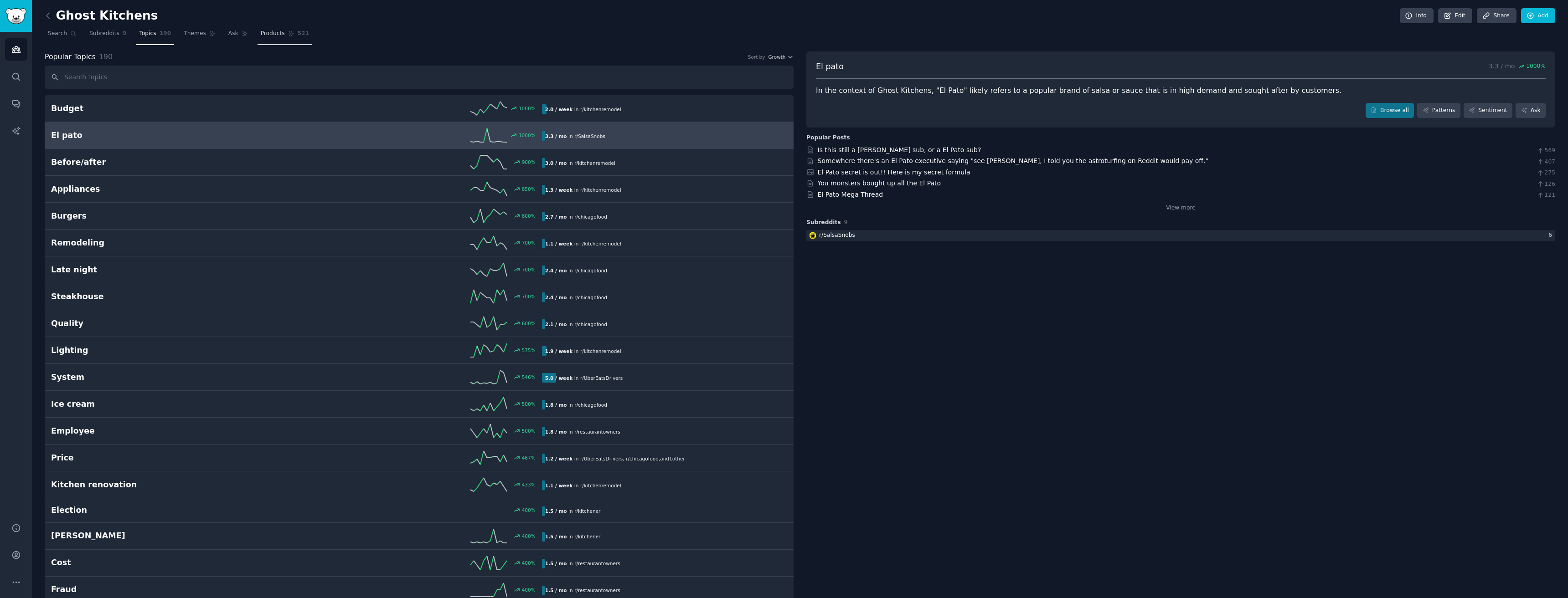
click at [273, 33] on link "Products 521" at bounding box center [284, 36] width 55 height 19
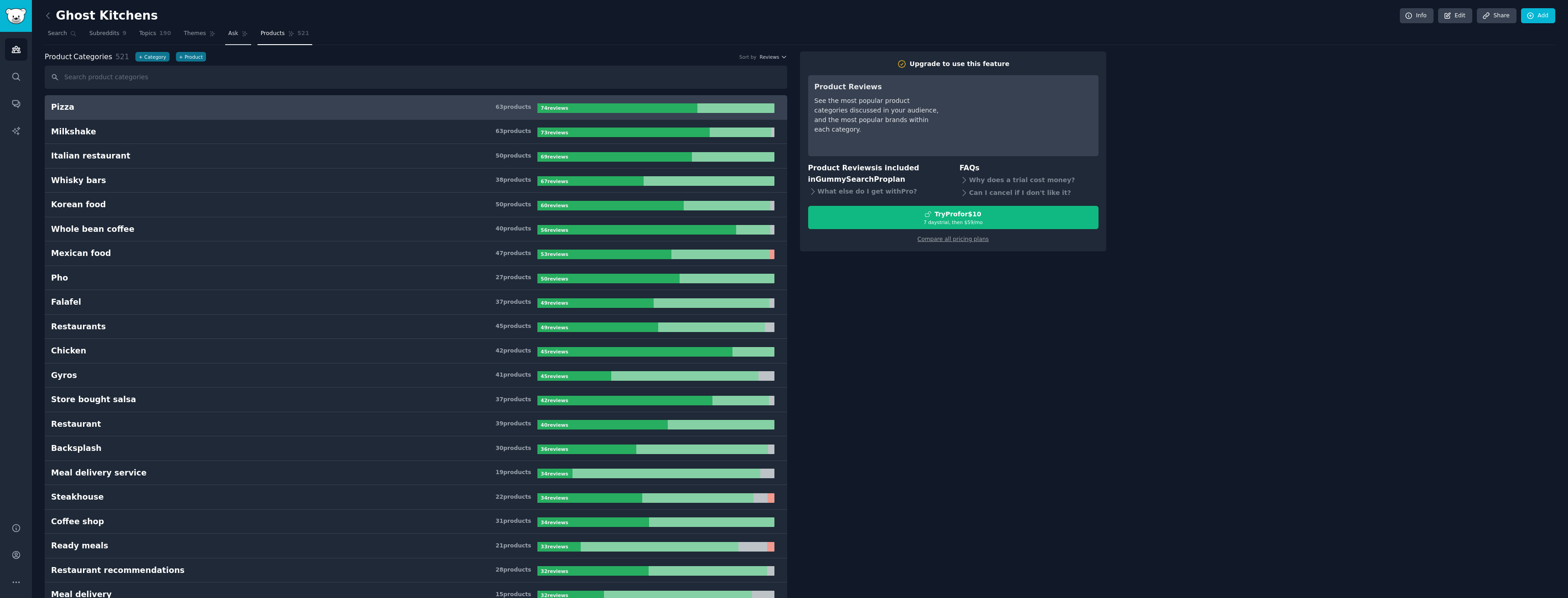
click at [229, 34] on span "Ask" at bounding box center [234, 34] width 10 height 8
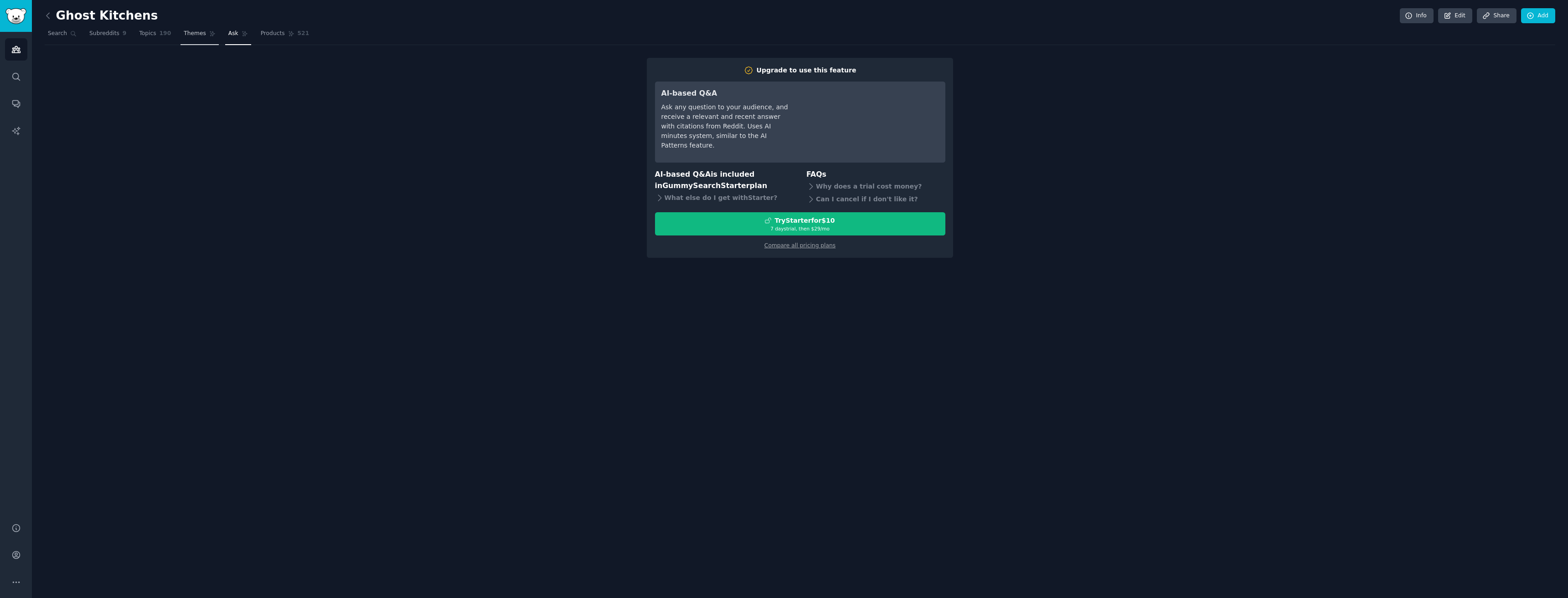
click at [189, 31] on span "Themes" at bounding box center [195, 34] width 22 height 8
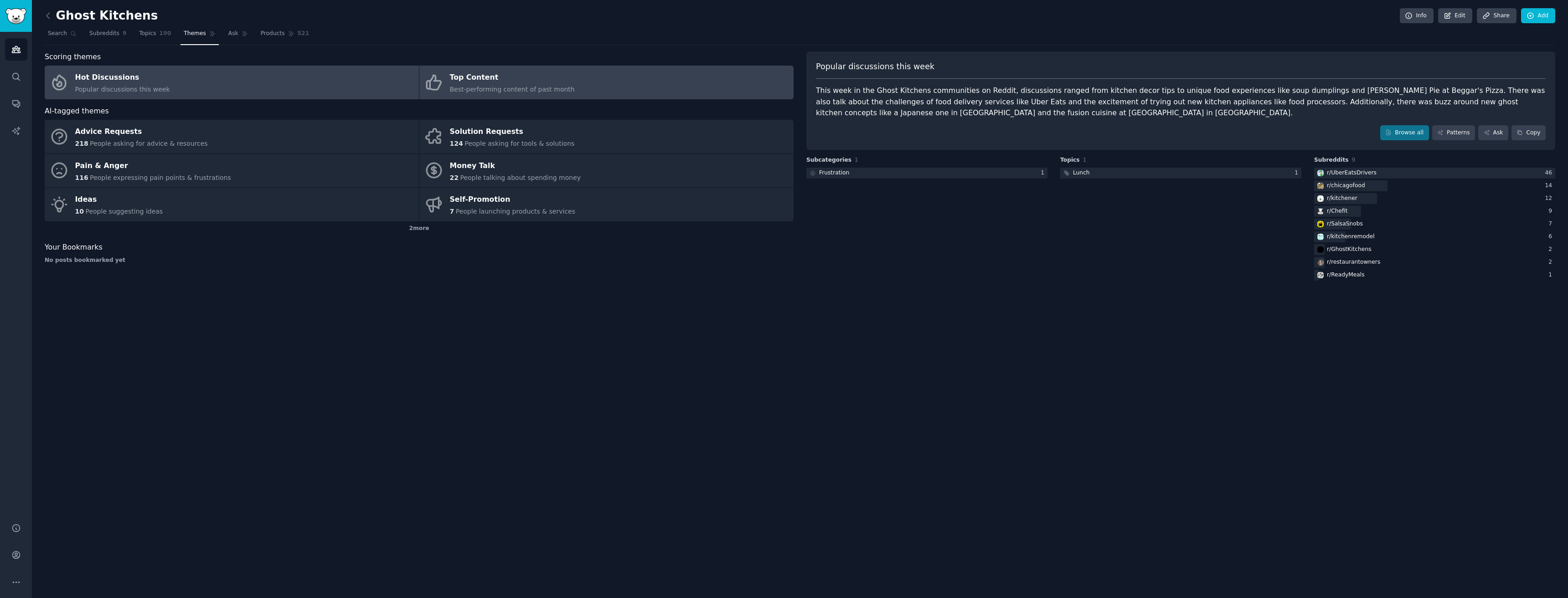
click at [504, 83] on div "Top Content" at bounding box center [513, 77] width 125 height 15
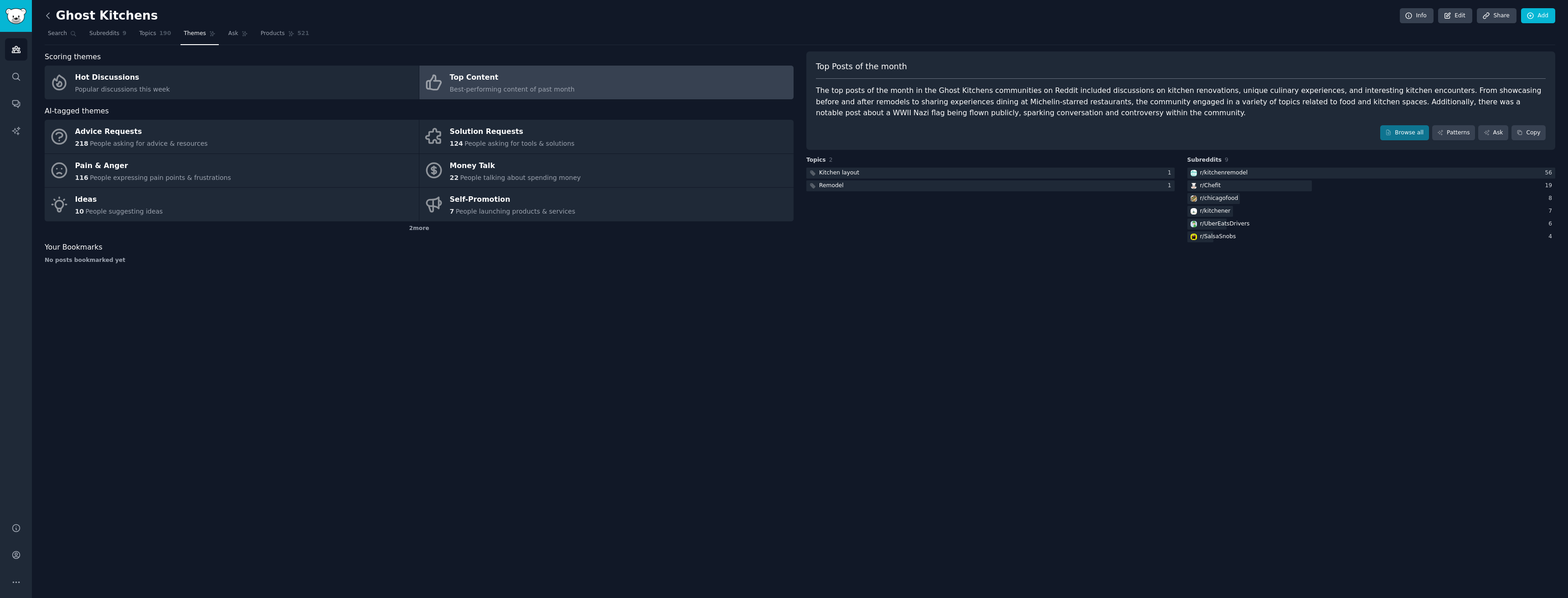
click at [48, 20] on icon at bounding box center [49, 16] width 10 height 10
